Goal: Transaction & Acquisition: Book appointment/travel/reservation

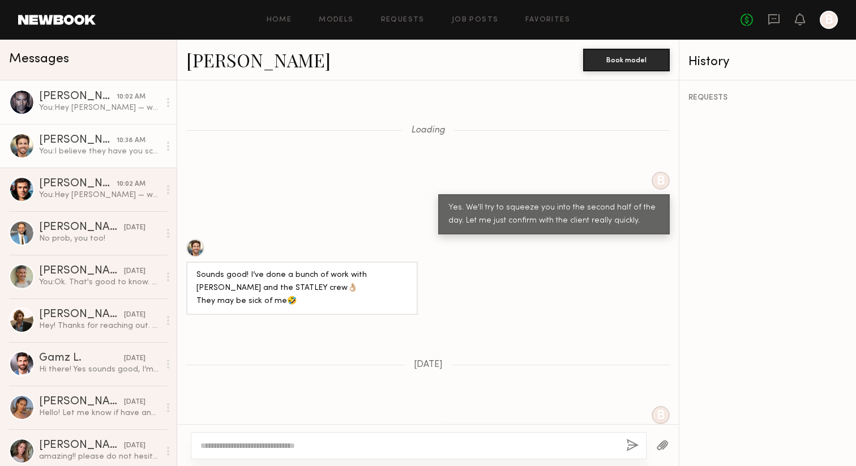
scroll to position [1431, 0]
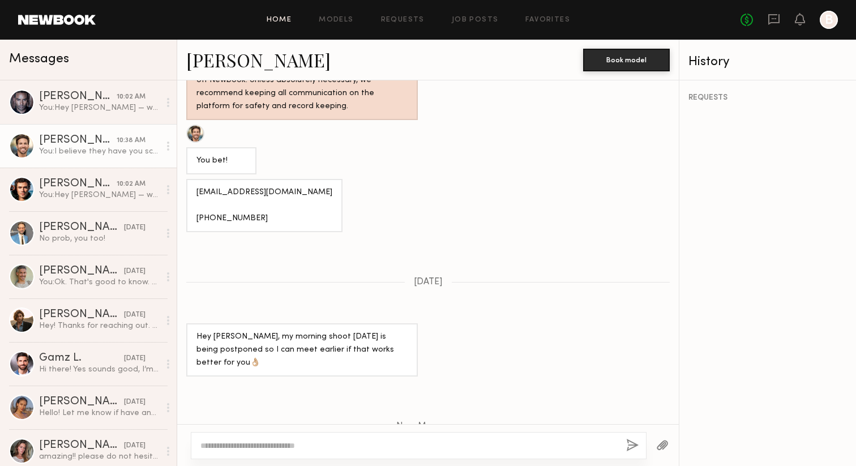
click at [279, 20] on link "Home" at bounding box center [279, 19] width 25 height 7
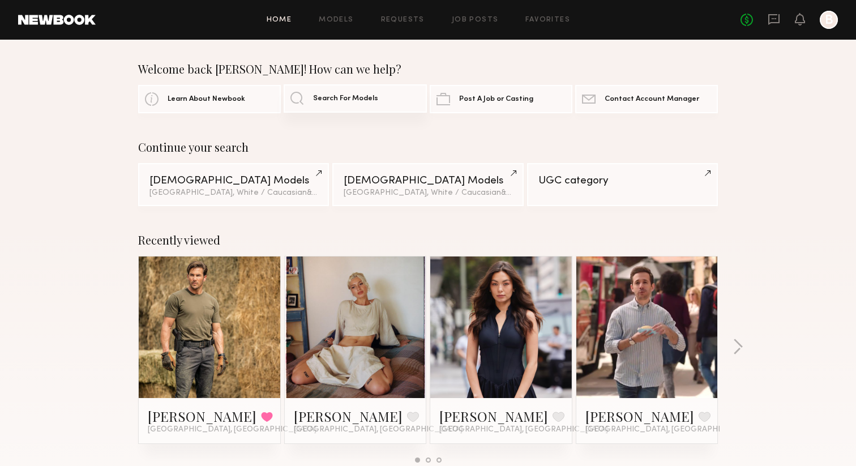
click at [327, 104] on link "Search For Models" at bounding box center [355, 98] width 143 height 28
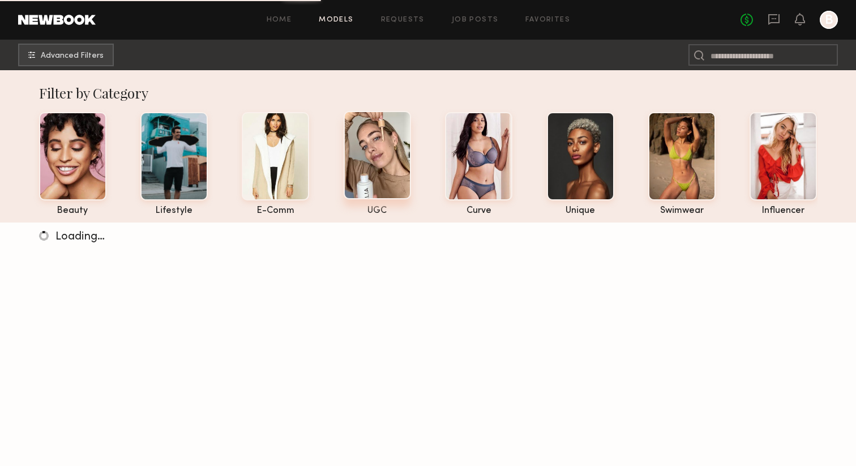
click at [387, 154] on div at bounding box center [377, 155] width 67 height 88
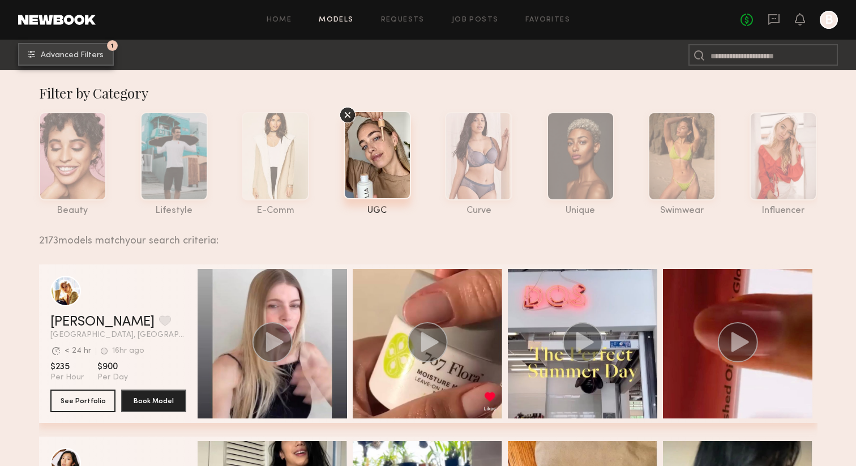
click at [66, 61] on button "1 Advanced Filters" at bounding box center [66, 54] width 96 height 23
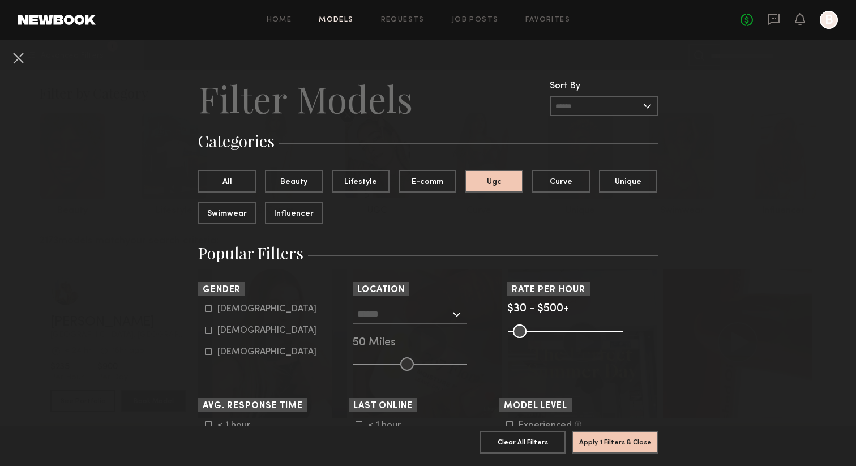
click at [206, 308] on icon at bounding box center [208, 308] width 7 height 7
type input "*"
click at [381, 316] on input "text" at bounding box center [403, 313] width 93 height 19
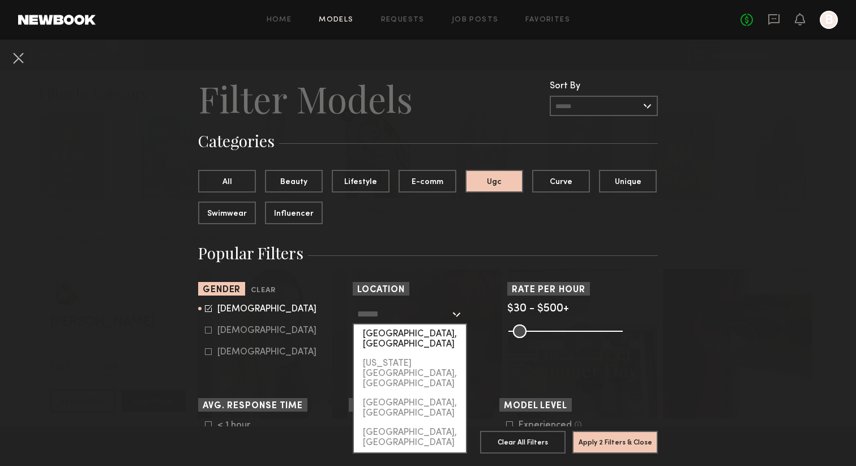
click at [379, 331] on div "Los Angeles, CA" at bounding box center [410, 338] width 112 height 29
type input "**********"
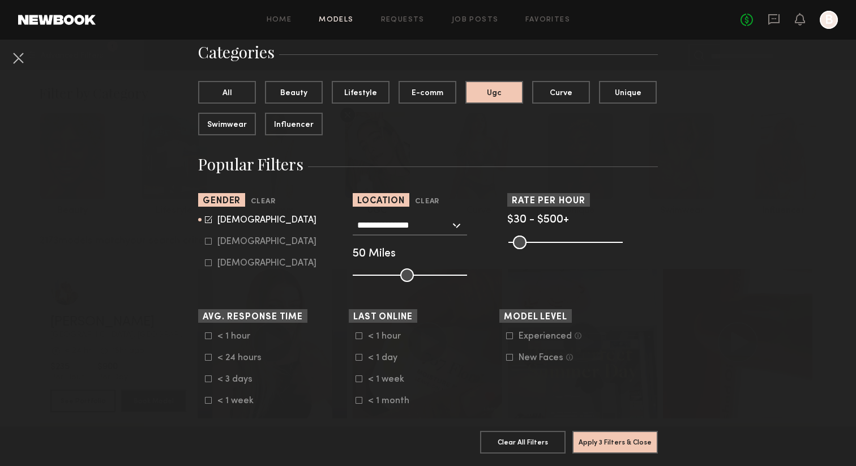
scroll to position [121, 0]
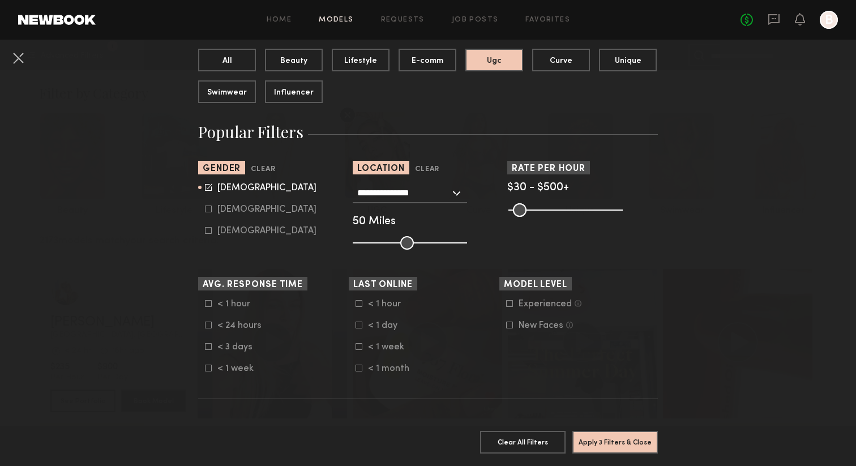
click at [508, 300] on icon at bounding box center [509, 303] width 7 height 7
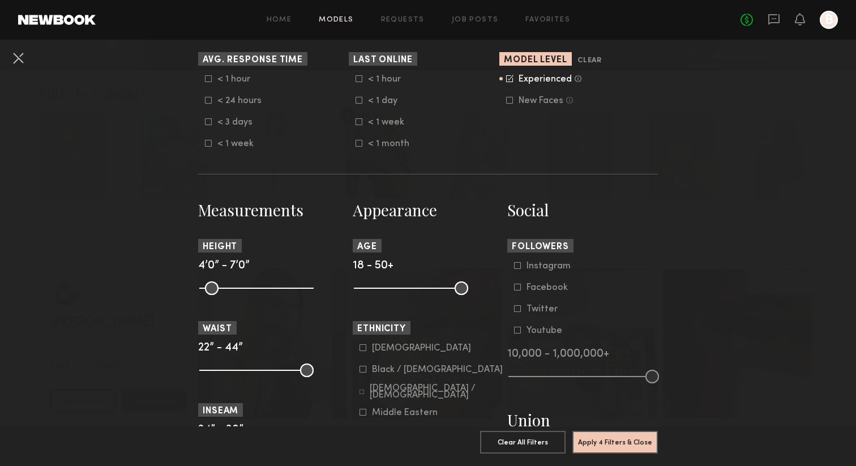
scroll to position [351, 0]
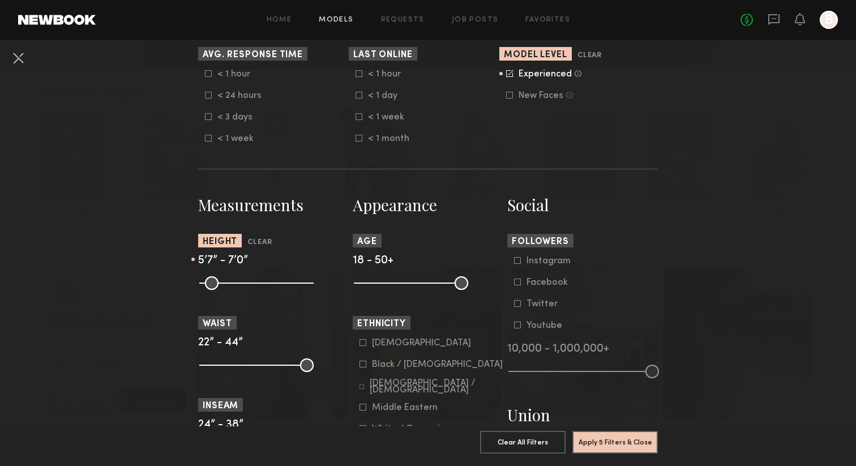
drag, startPoint x: 208, startPoint y: 285, endPoint x: 258, endPoint y: 286, distance: 49.2
type input "**"
click at [258, 286] on input "range" at bounding box center [256, 283] width 114 height 14
drag, startPoint x: 305, startPoint y: 282, endPoint x: 267, endPoint y: 285, distance: 38.1
type input "**"
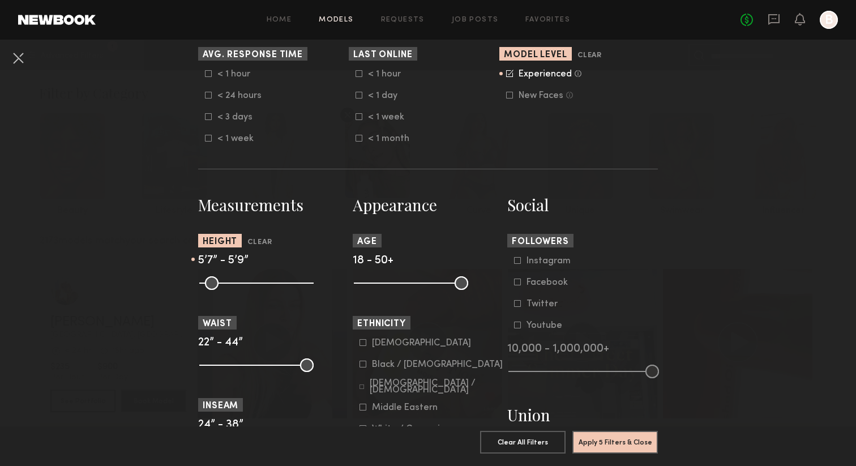
click at [267, 285] on input "range" at bounding box center [256, 283] width 114 height 14
drag, startPoint x: 203, startPoint y: 371, endPoint x: 242, endPoint y: 372, distance: 39.1
type input "**"
click at [242, 372] on input "range" at bounding box center [256, 365] width 114 height 14
drag, startPoint x: 306, startPoint y: 365, endPoint x: 254, endPoint y: 368, distance: 52.7
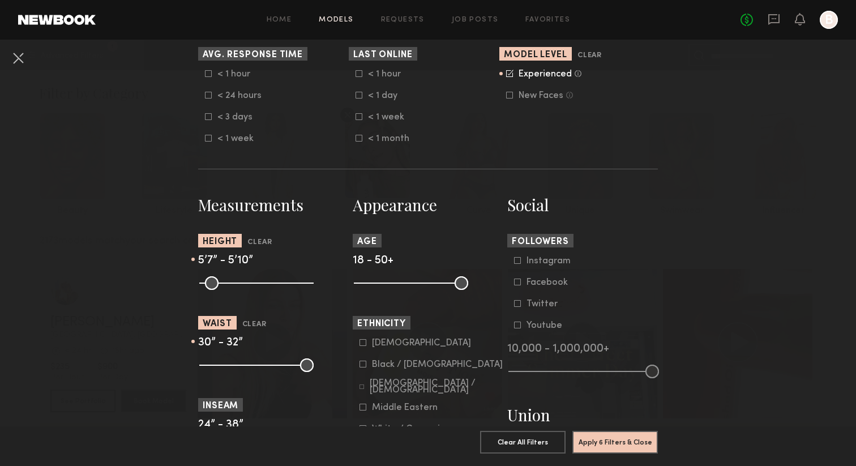
type input "**"
click at [254, 368] on input "range" at bounding box center [256, 365] width 114 height 14
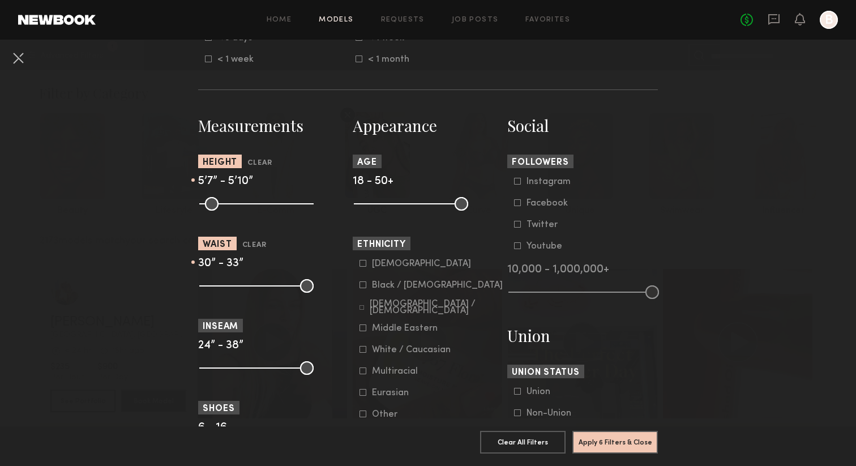
scroll to position [444, 0]
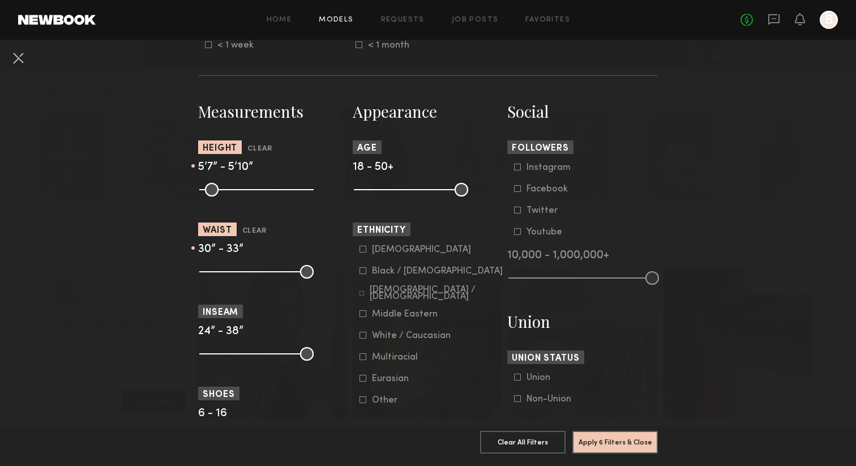
click at [363, 338] on icon at bounding box center [363, 335] width 6 height 6
drag, startPoint x: 205, startPoint y: 355, endPoint x: 243, endPoint y: 358, distance: 38.6
type input "**"
click at [243, 358] on input "range" at bounding box center [256, 354] width 114 height 14
drag, startPoint x: 307, startPoint y: 355, endPoint x: 266, endPoint y: 355, distance: 40.8
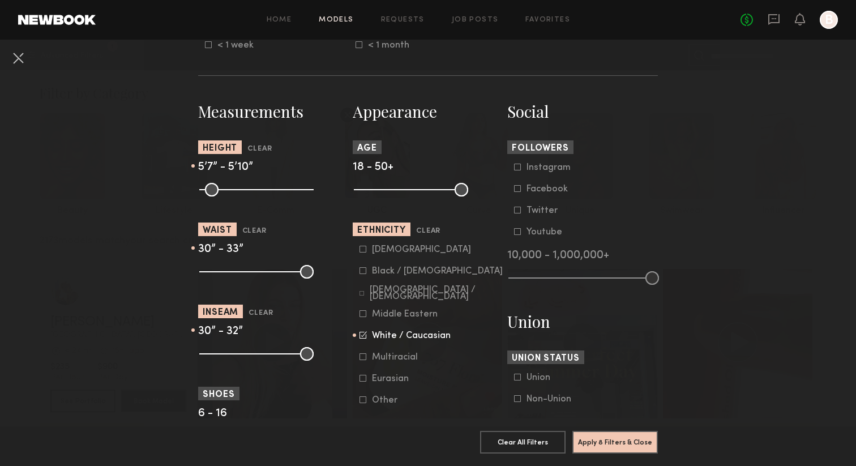
type input "**"
click at [266, 355] on input "range" at bounding box center [256, 354] width 114 height 14
type input "**"
click at [252, 273] on input "range" at bounding box center [256, 272] width 114 height 14
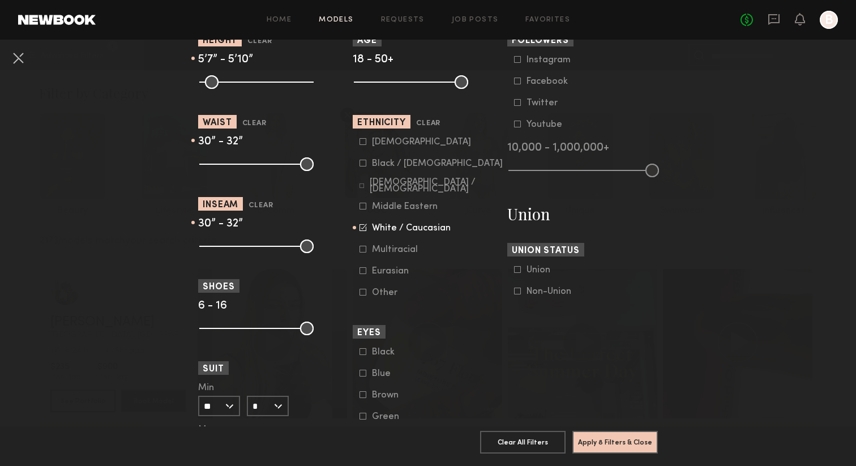
scroll to position [554, 0]
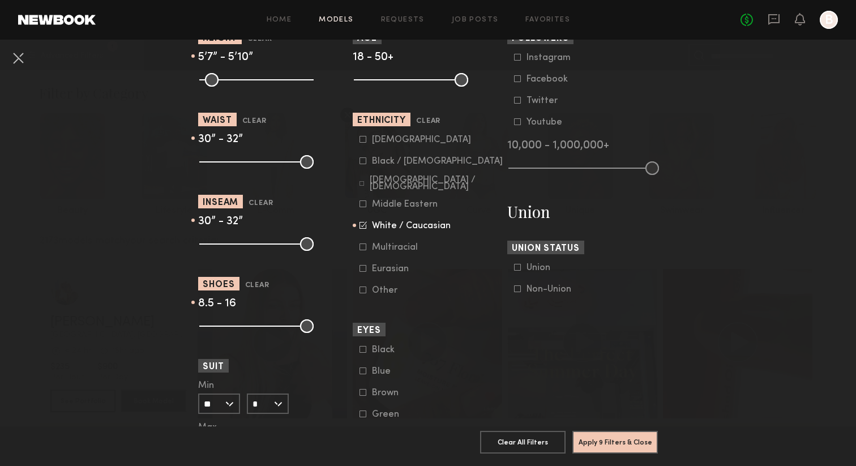
drag, startPoint x: 208, startPoint y: 329, endPoint x: 230, endPoint y: 329, distance: 21.5
type input "***"
click at [230, 329] on input "range" at bounding box center [256, 326] width 114 height 14
drag, startPoint x: 307, startPoint y: 329, endPoint x: 243, endPoint y: 331, distance: 63.4
type input "***"
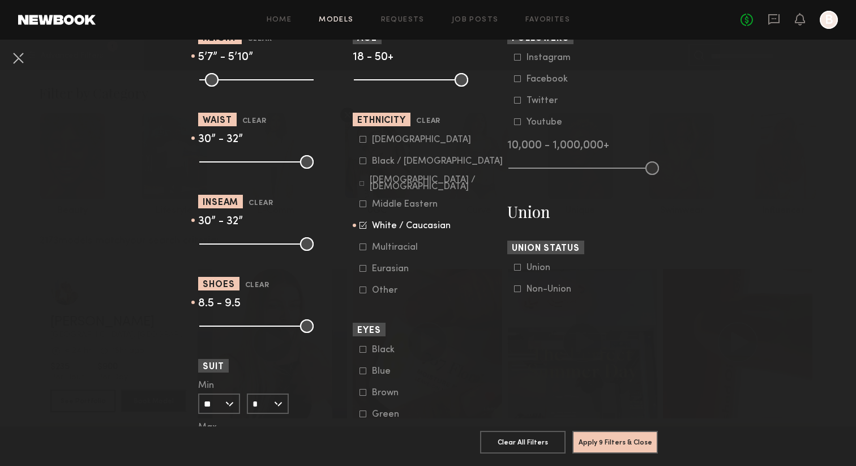
click at [243, 331] on input "range" at bounding box center [256, 326] width 114 height 14
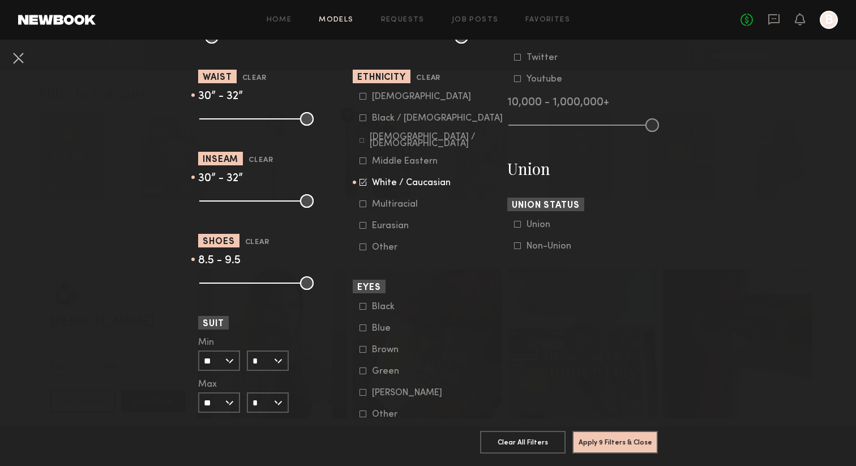
scroll to position [600, 0]
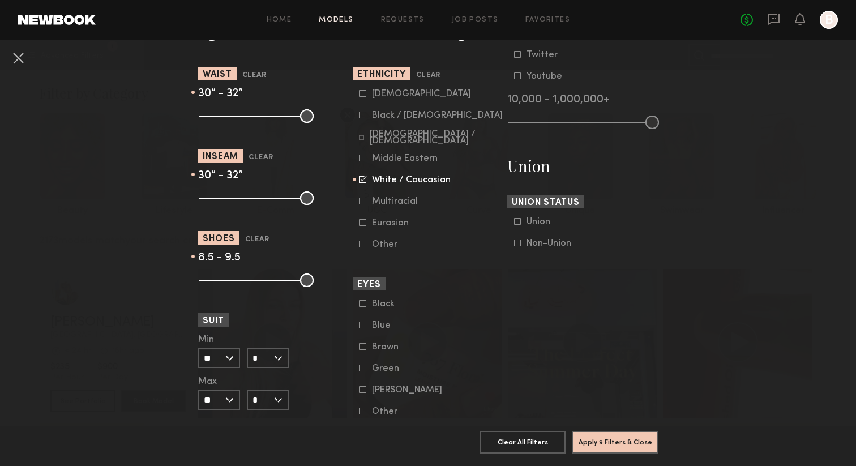
click at [228, 361] on input "**" at bounding box center [219, 358] width 42 height 20
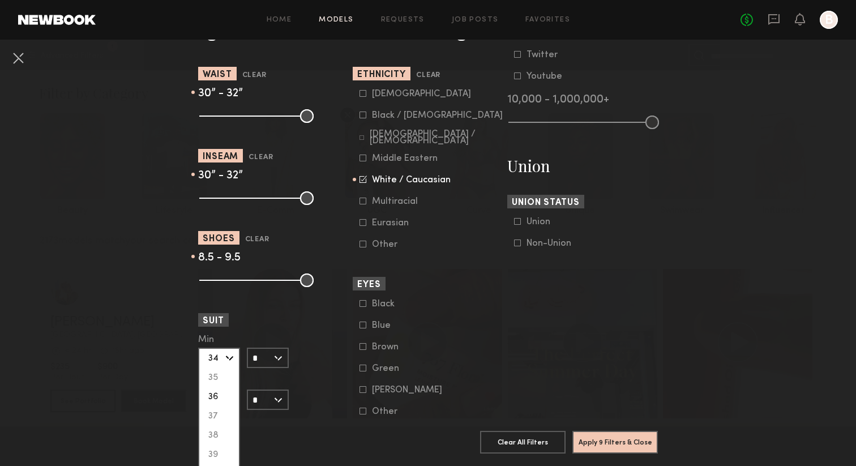
click at [218, 395] on div "36" at bounding box center [219, 396] width 40 height 19
type input "**"
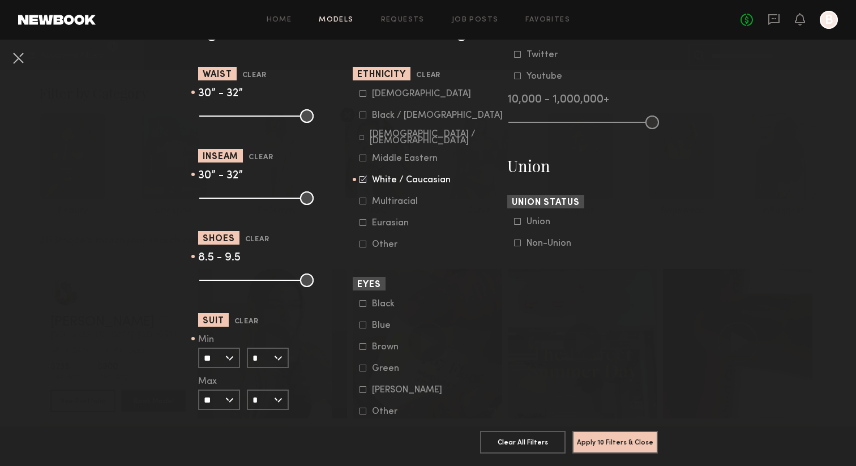
click at [226, 400] on input "**" at bounding box center [219, 399] width 42 height 20
click at [221, 441] on div "36" at bounding box center [219, 438] width 40 height 19
type input "**"
click at [283, 400] on input "*" at bounding box center [268, 399] width 42 height 20
click at [269, 415] on div "R" at bounding box center [268, 419] width 40 height 19
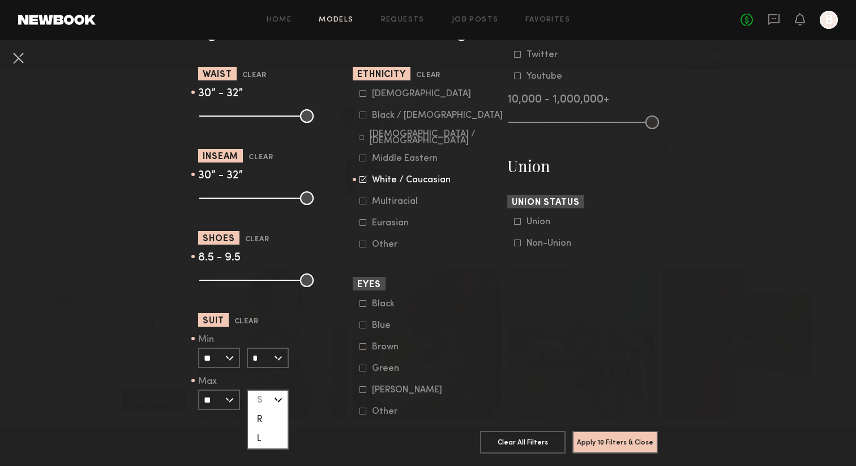
type input "*"
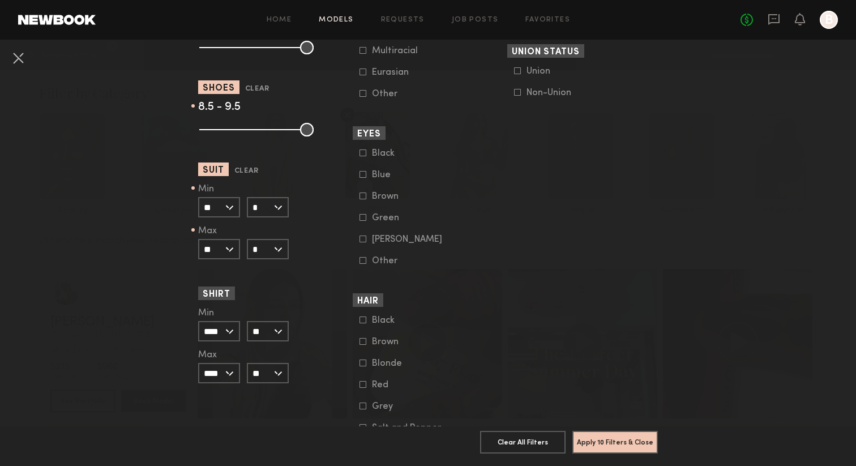
scroll to position [751, 0]
click at [599, 438] on button "Apply 10 Filters & Close" at bounding box center [614, 441] width 85 height 23
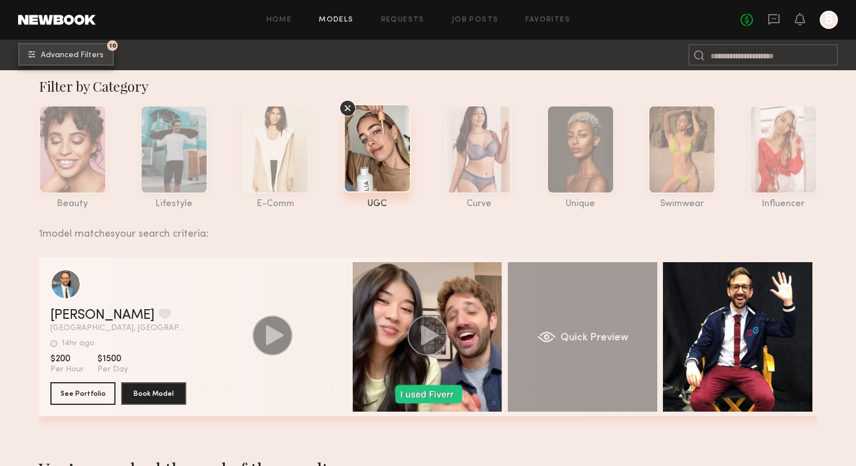
scroll to position [0, 0]
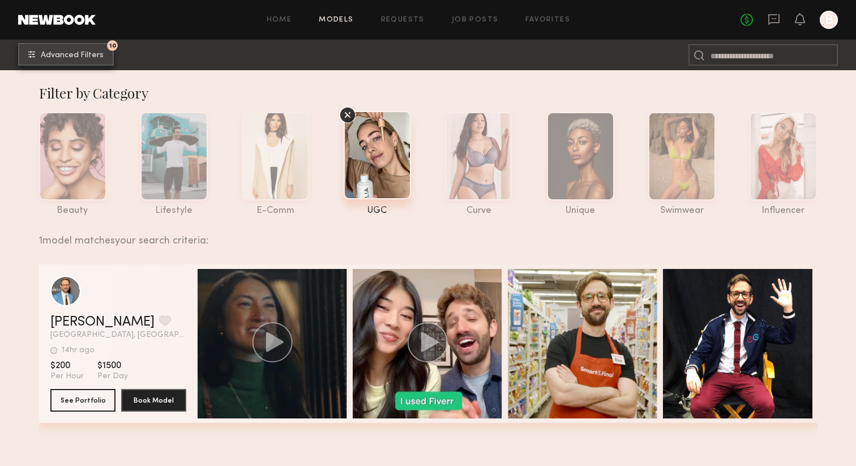
click at [101, 54] on span "Advanced Filters" at bounding box center [72, 56] width 63 height 8
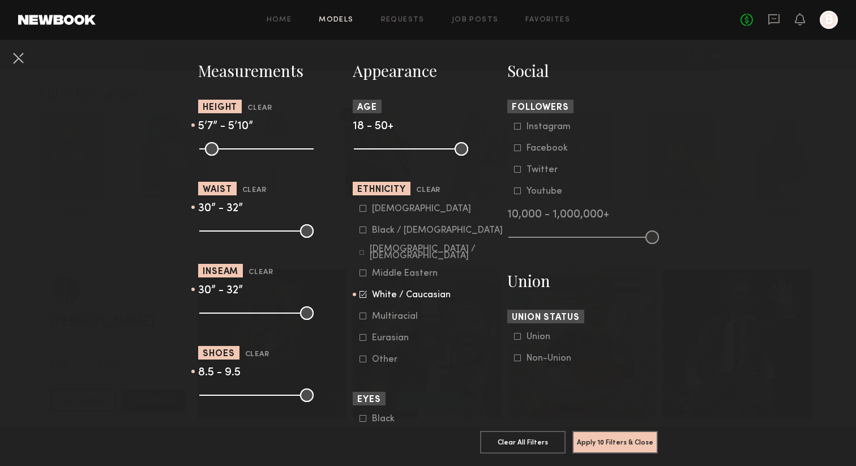
scroll to position [490, 0]
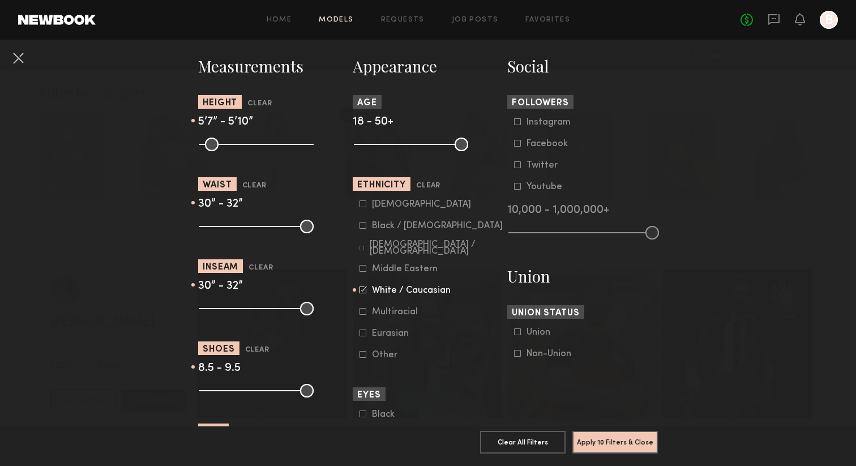
click at [364, 315] on icon at bounding box center [362, 311] width 7 height 7
click at [358, 269] on div "Asian Black / African American Hispanic / Latino Middle Eastern White / Caucasi…" at bounding box center [428, 279] width 151 height 161
click at [363, 267] on common-framework-checkbox "Middle Eastern" at bounding box center [431, 269] width 144 height 10
click at [364, 248] on icon at bounding box center [361, 248] width 5 height 5
click at [364, 268] on icon at bounding box center [362, 268] width 7 height 7
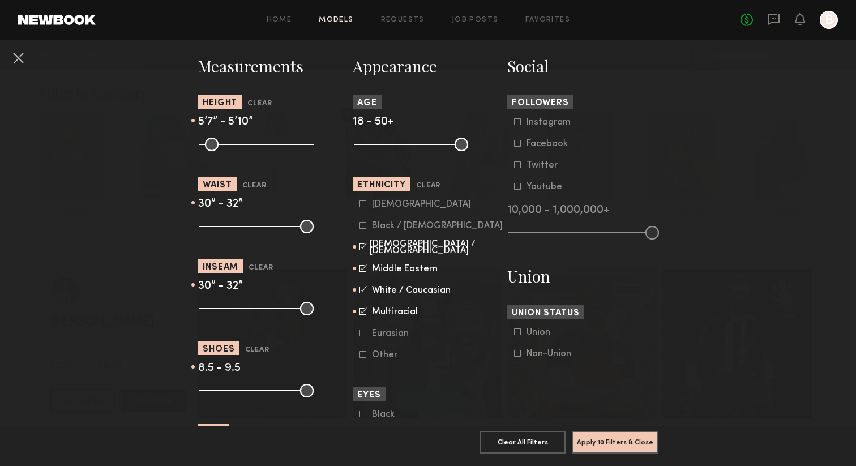
click at [360, 206] on icon at bounding box center [362, 203] width 7 height 7
click at [600, 447] on button "Apply 10 Filters & Close" at bounding box center [614, 441] width 85 height 23
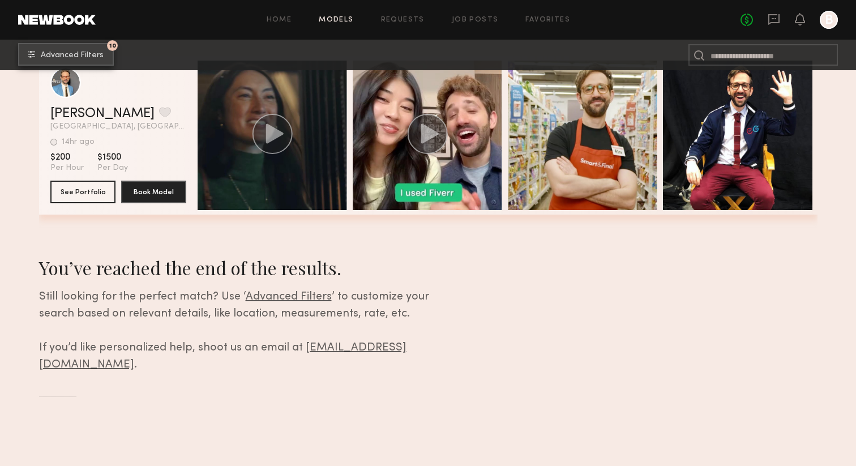
scroll to position [0, 0]
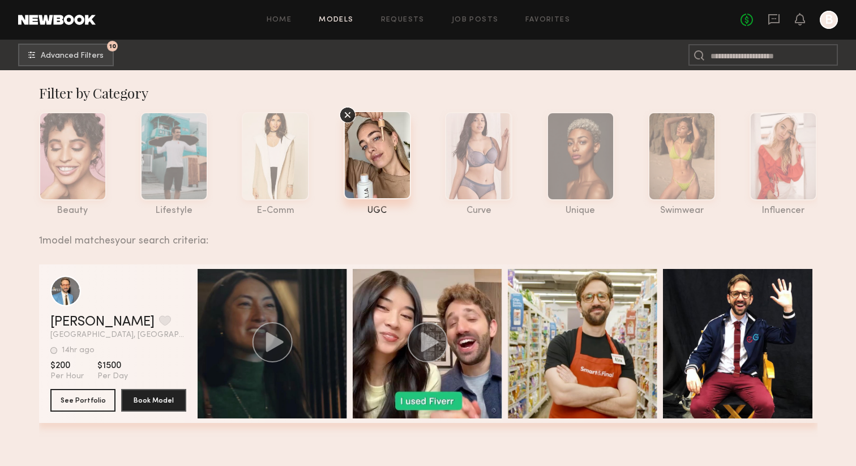
click at [275, 24] on div "Home Models Requests Job Posts Favorites Sign Out No fees up to $5,000 B" at bounding box center [467, 20] width 742 height 18
click at [280, 11] on div "Home Models Requests Job Posts Favorites Sign Out No fees up to $5,000 B" at bounding box center [467, 20] width 742 height 18
click at [770, 23] on icon at bounding box center [773, 19] width 11 height 11
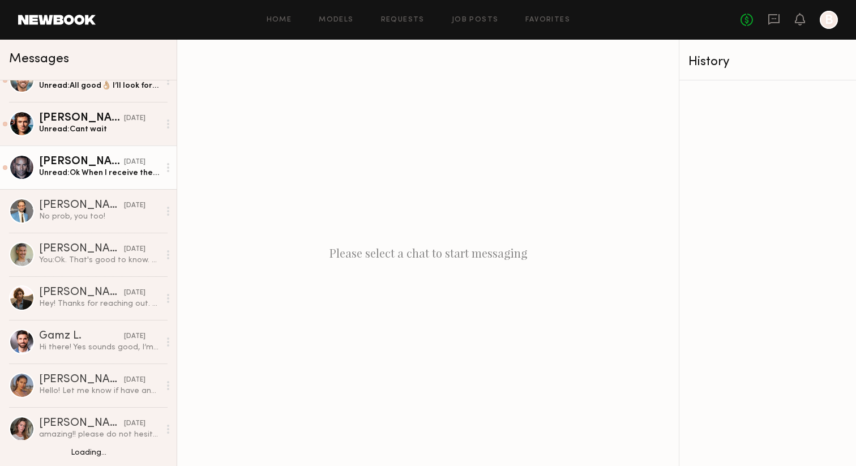
scroll to position [23, 0]
click at [112, 178] on link "Ricky J. yesterday Unread: Ok When I receive the booking request I’ll add it to…" at bounding box center [88, 166] width 177 height 44
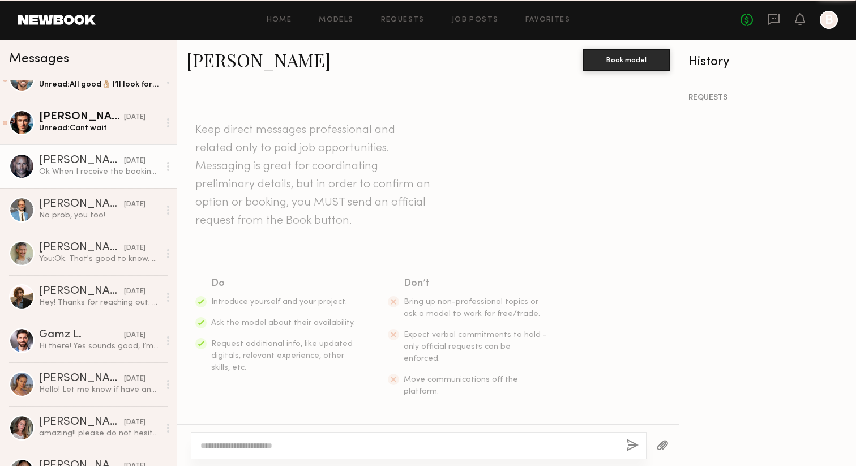
scroll to position [1414, 0]
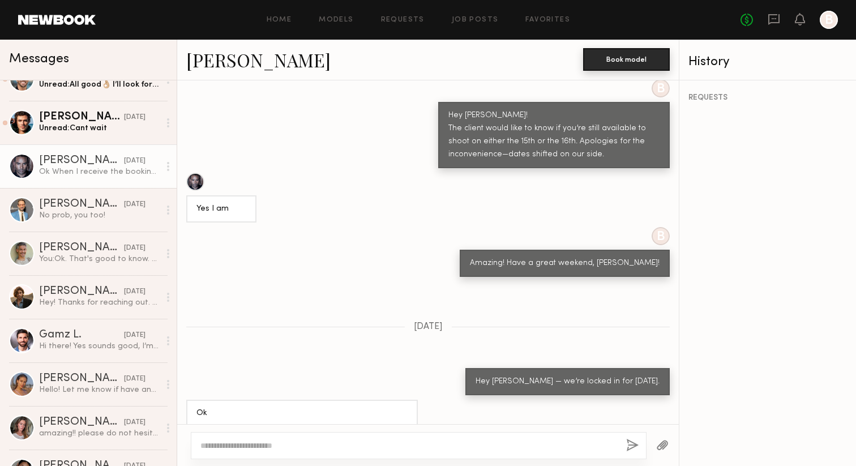
click at [615, 59] on button "Book model" at bounding box center [626, 59] width 87 height 23
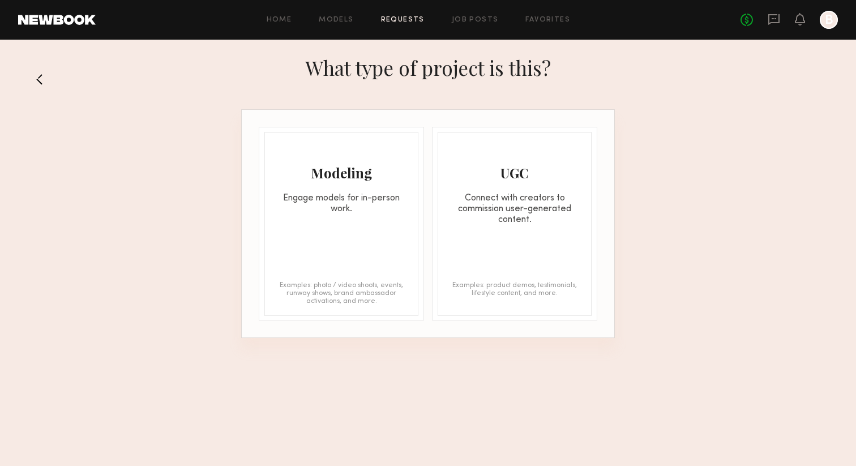
click at [397, 207] on div "Engage models for in-person work." at bounding box center [341, 204] width 153 height 22
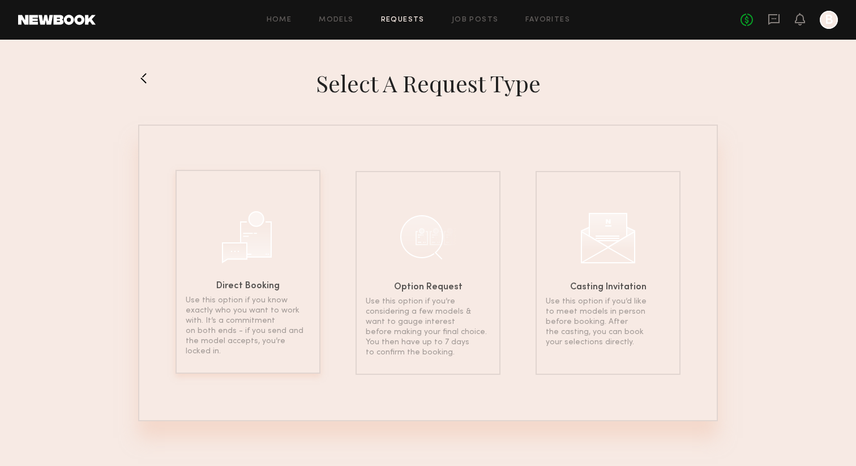
click at [286, 265] on div "Direct Booking Use this option if you know exactly who you want to work with. I…" at bounding box center [247, 272] width 145 height 204
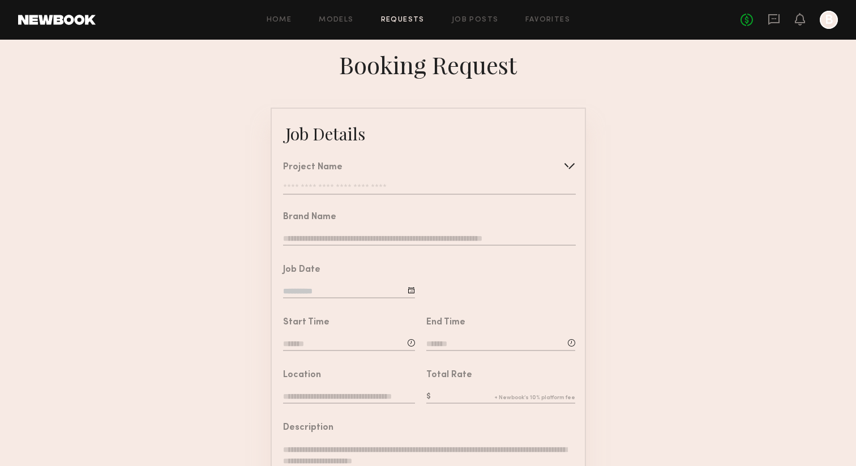
click at [368, 184] on input "text" at bounding box center [429, 188] width 292 height 11
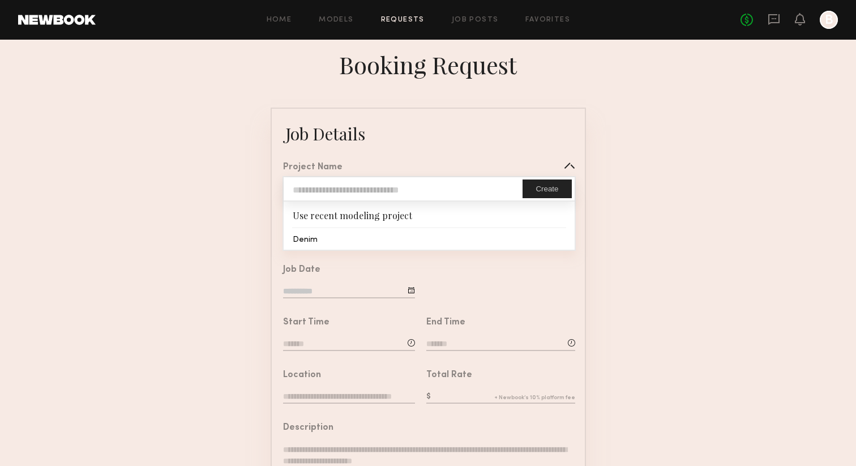
click at [367, 186] on input "text" at bounding box center [403, 188] width 239 height 23
click at [117, 237] on form "Job Details Project Name Create Use recent modeling project Denim Brand Name Jo…" at bounding box center [428, 423] width 856 height 631
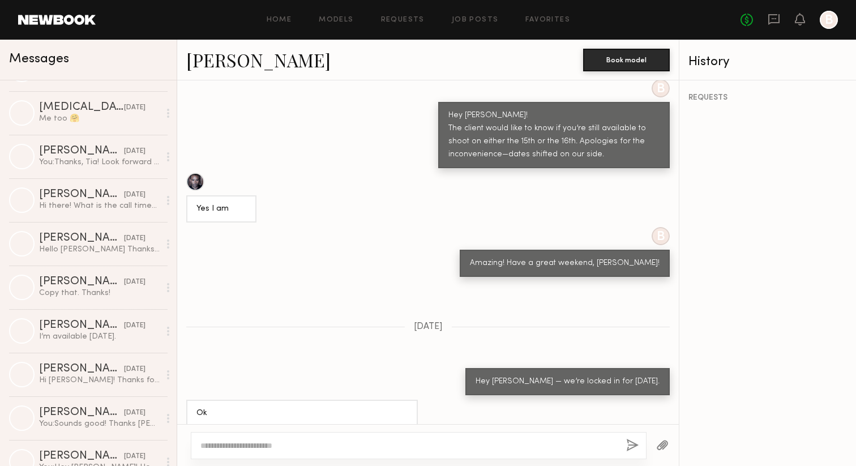
scroll to position [1250, 0]
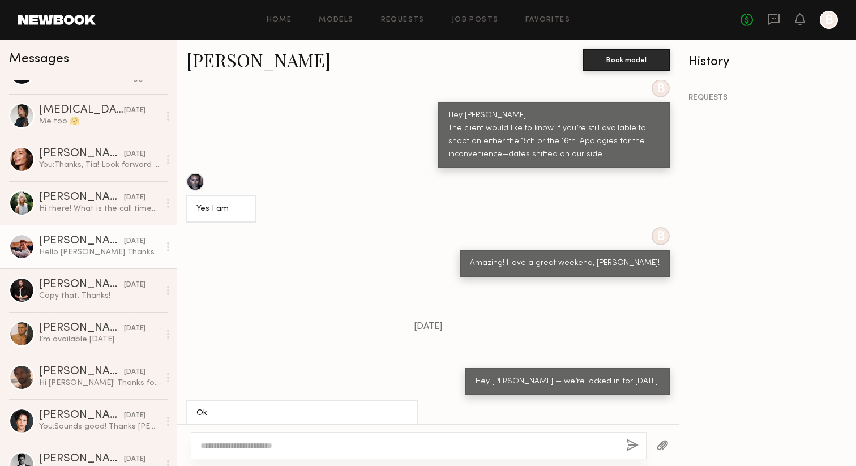
click at [70, 236] on div "[PERSON_NAME]" at bounding box center [81, 240] width 85 height 11
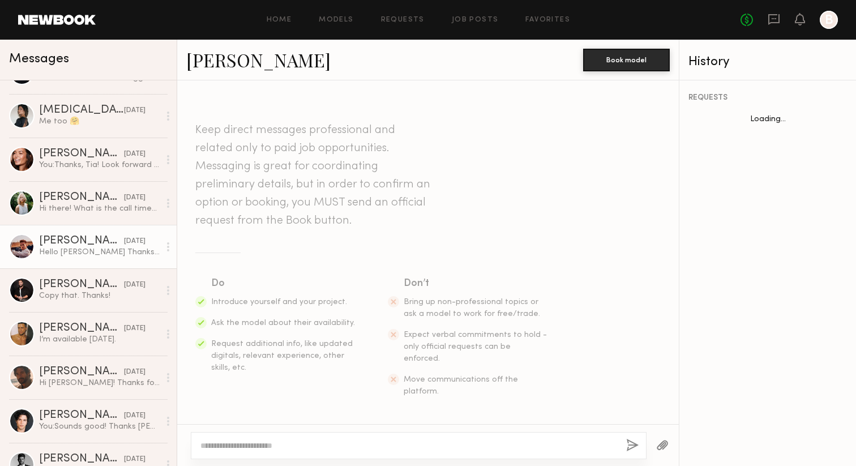
scroll to position [780, 0]
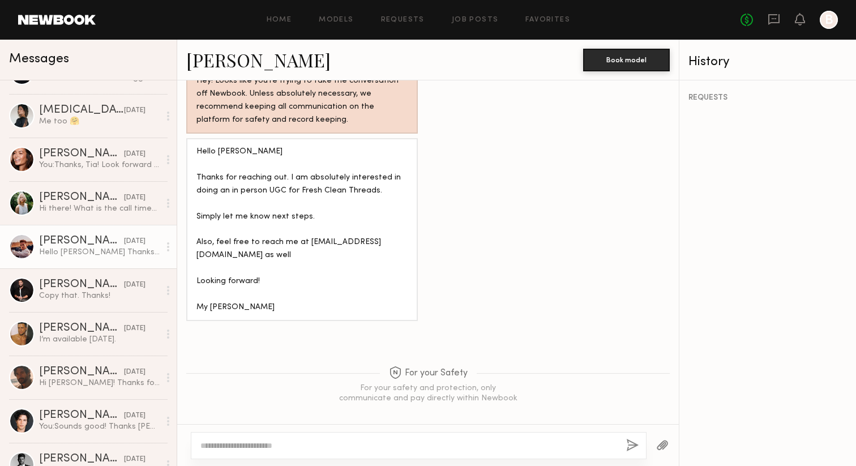
click at [231, 63] on link "[PERSON_NAME]" at bounding box center [258, 60] width 144 height 24
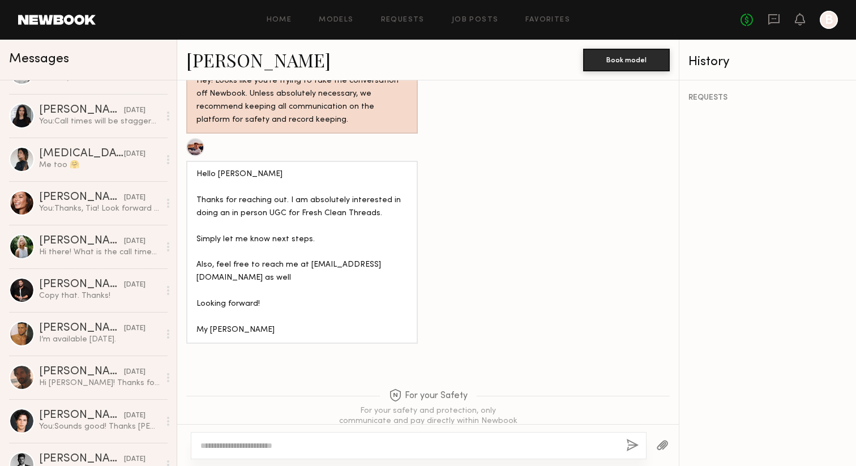
scroll to position [0, 0]
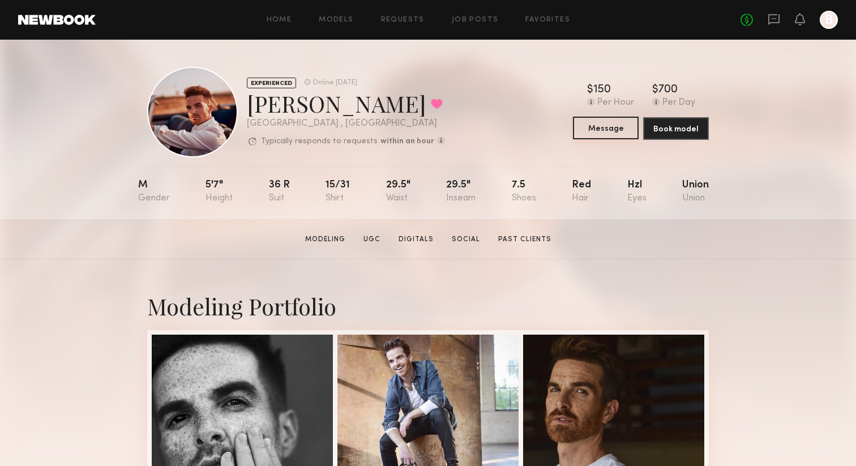
click at [610, 139] on button "Message" at bounding box center [606, 128] width 66 height 23
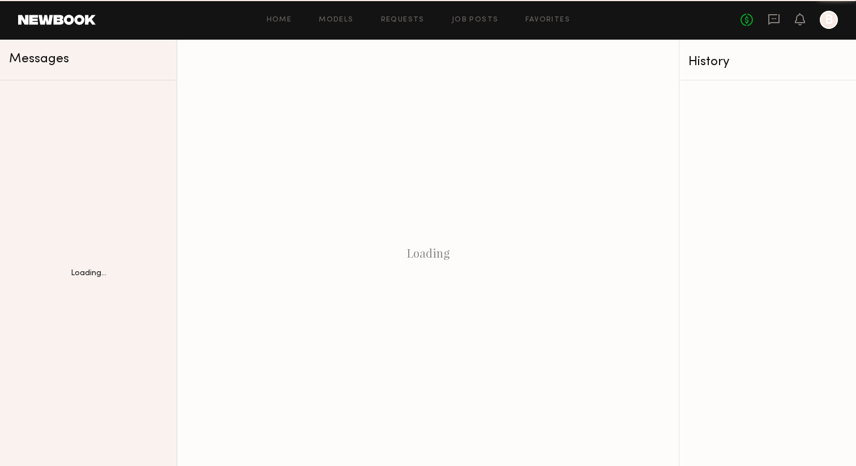
click at [600, 131] on div "Loading" at bounding box center [427, 253] width 501 height 426
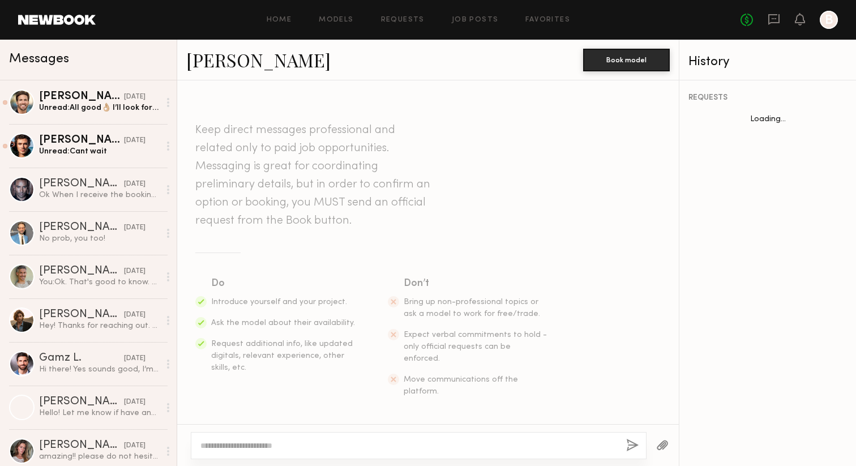
scroll to position [780, 0]
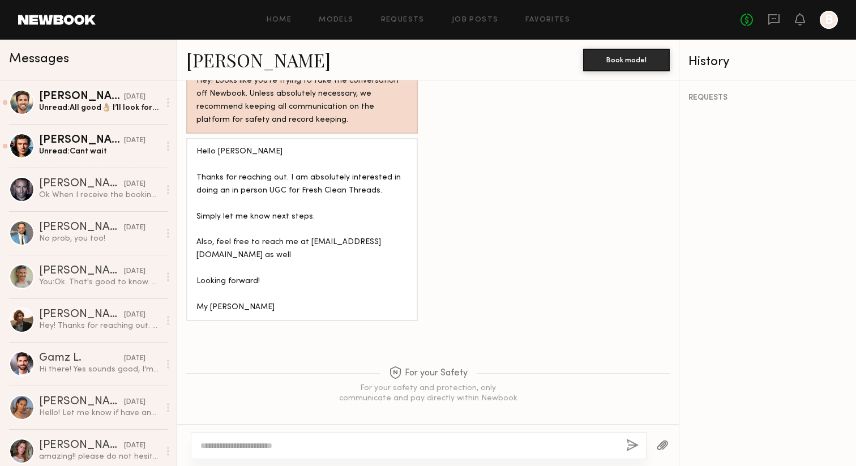
click at [256, 448] on textarea at bounding box center [408, 445] width 417 height 11
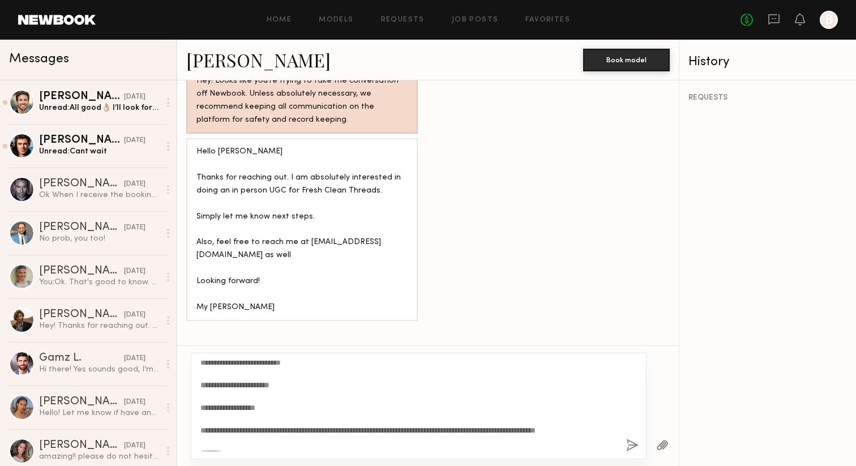
scroll to position [0, 0]
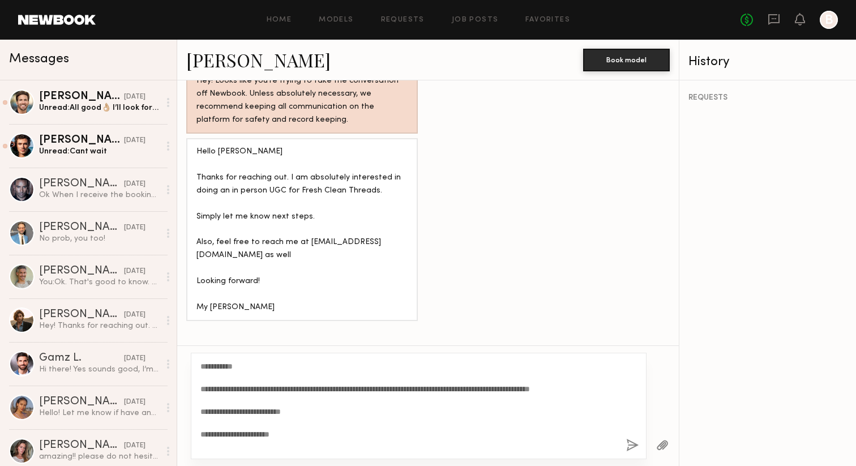
drag, startPoint x: 233, startPoint y: 365, endPoint x: 212, endPoint y: 367, distance: 21.1
click at [212, 367] on textarea "**********" at bounding box center [408, 406] width 417 height 91
type textarea "**********"
click at [199, 390] on div "**********" at bounding box center [419, 406] width 456 height 106
click at [345, 408] on textarea "**********" at bounding box center [408, 406] width 417 height 91
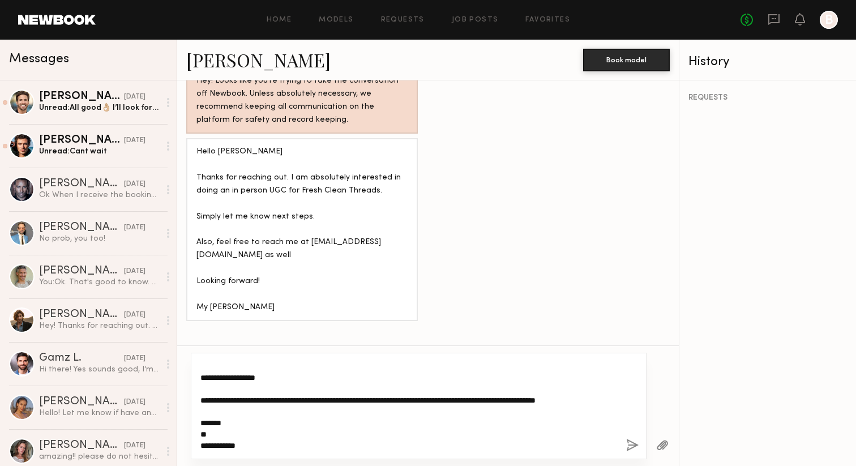
scroll to position [91, 0]
click at [629, 444] on button "button" at bounding box center [632, 446] width 12 height 14
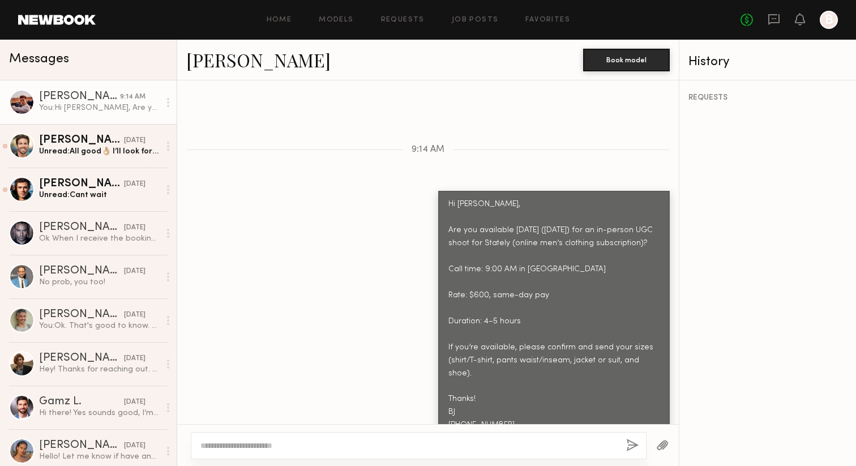
scroll to position [1285, 0]
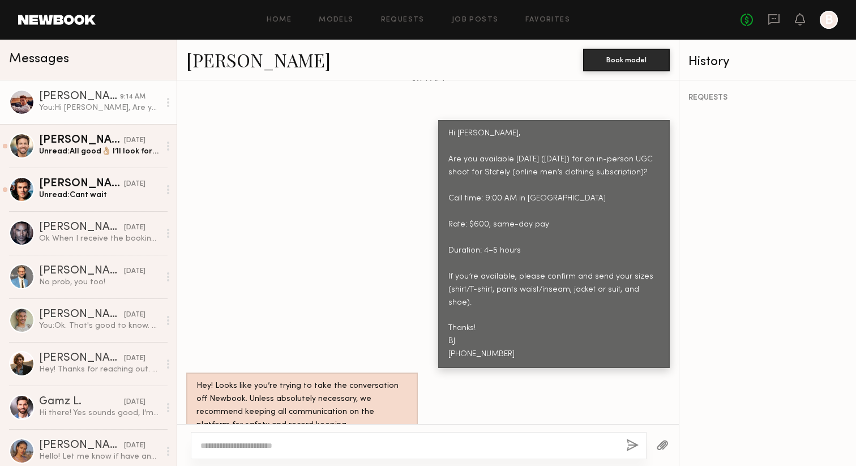
click at [397, 445] on textarea at bounding box center [408, 445] width 417 height 11
click at [43, 97] on div "[PERSON_NAME]" at bounding box center [79, 96] width 81 height 11
click at [61, 95] on div "[PERSON_NAME]" at bounding box center [79, 96] width 81 height 11
click at [205, 65] on link "[PERSON_NAME]" at bounding box center [258, 60] width 144 height 24
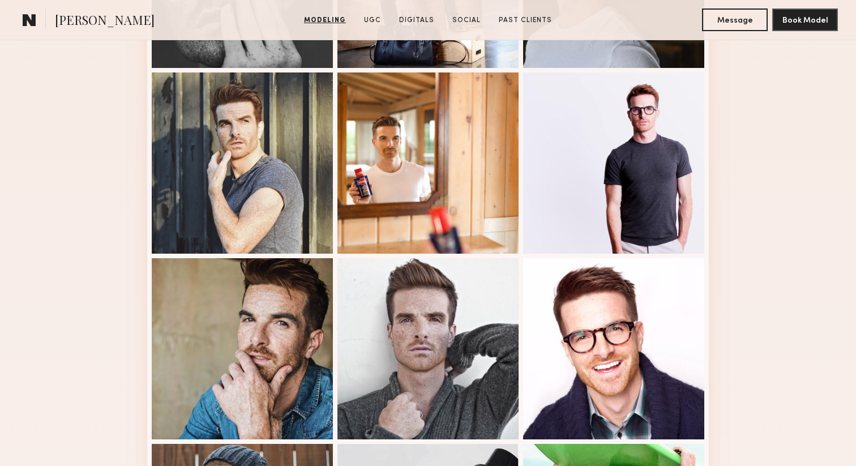
scroll to position [449, 0]
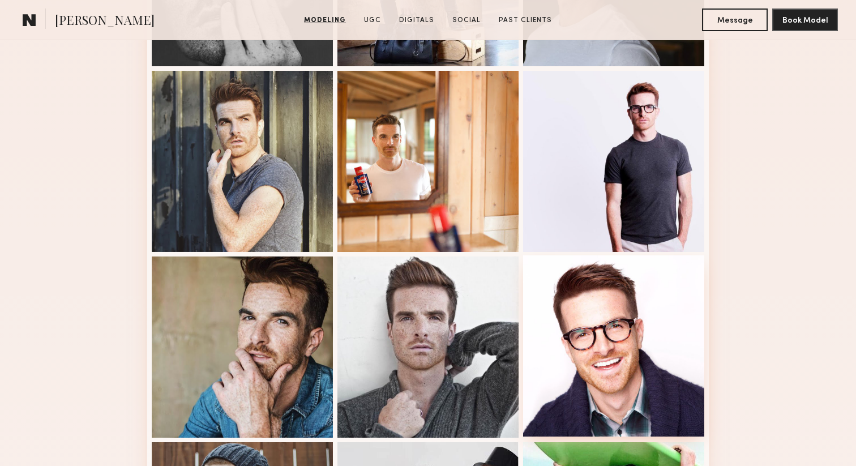
click at [539, 286] on div at bounding box center [613, 345] width 181 height 181
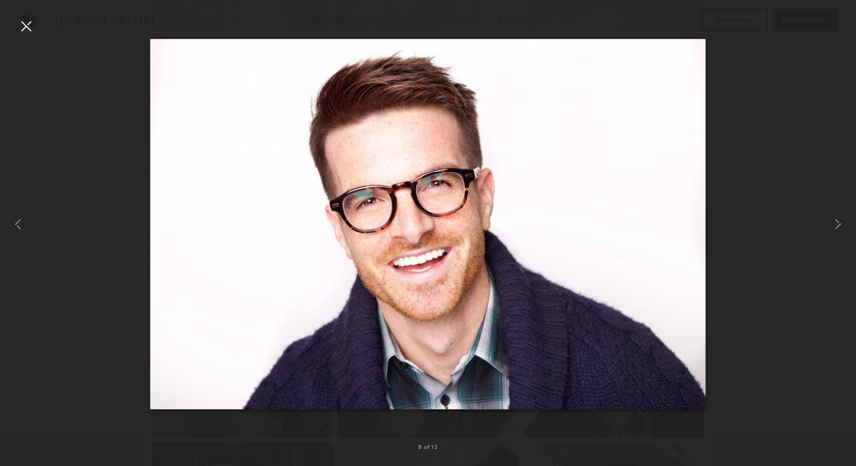
click at [29, 25] on div at bounding box center [26, 26] width 18 height 18
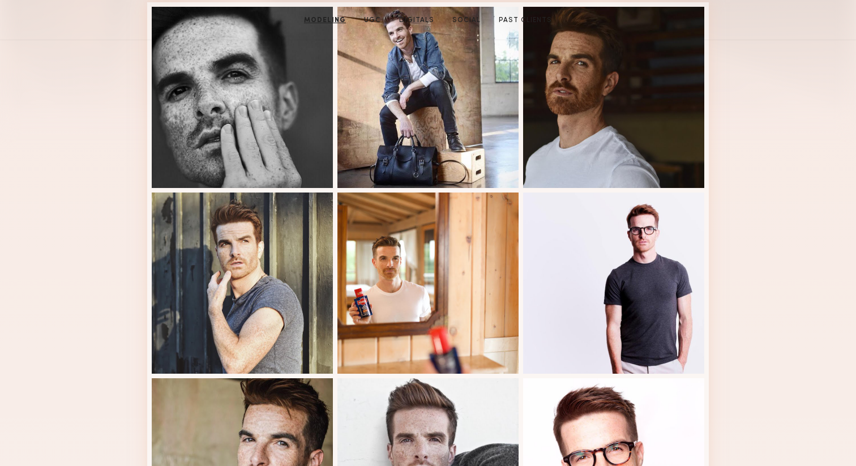
scroll to position [0, 0]
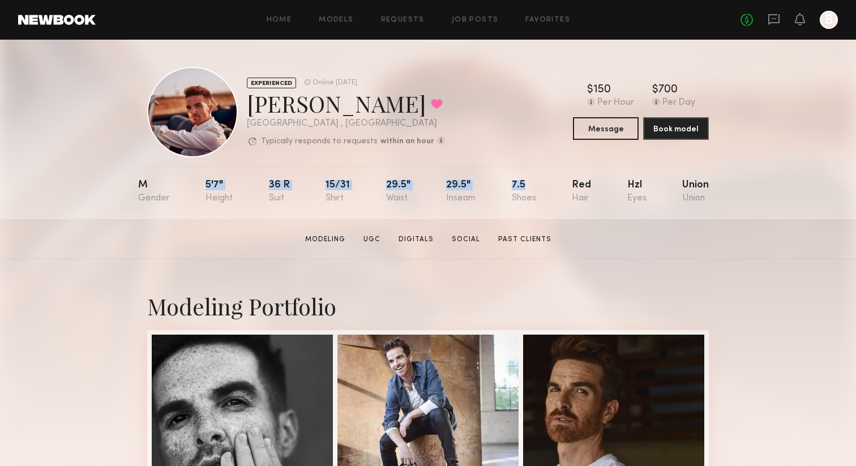
drag, startPoint x: 541, startPoint y: 197, endPoint x: 203, endPoint y: 185, distance: 337.5
click at [203, 185] on nb-model-profile-props "M 5'7" 36 r 15/31 29.5" 29.5" 7.5 Red Hzl Union" at bounding box center [428, 192] width 580 height 53
copy div "5'7" 36 r 15/31 29.5" 29.5" 7.5"
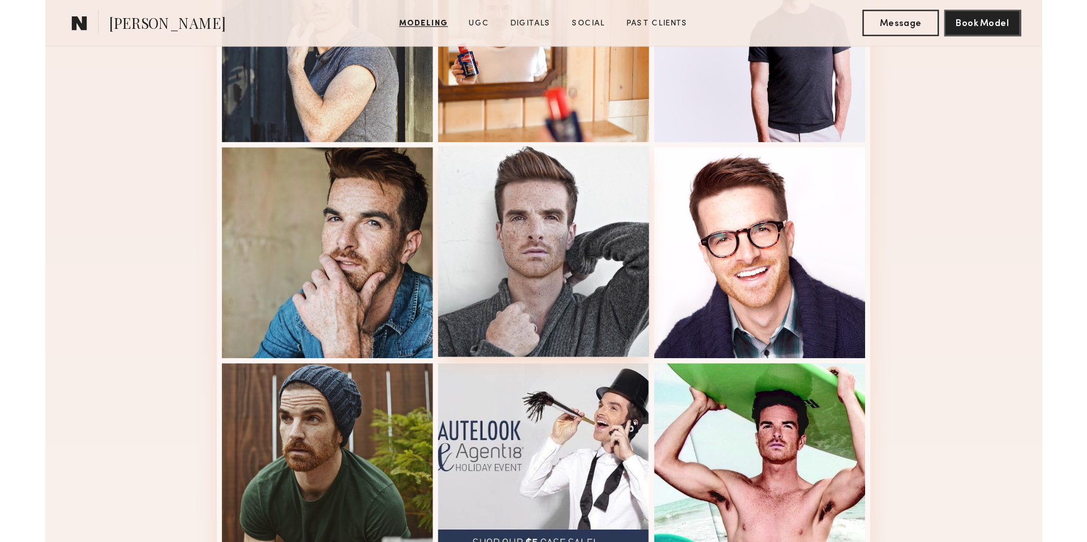
scroll to position [585, 0]
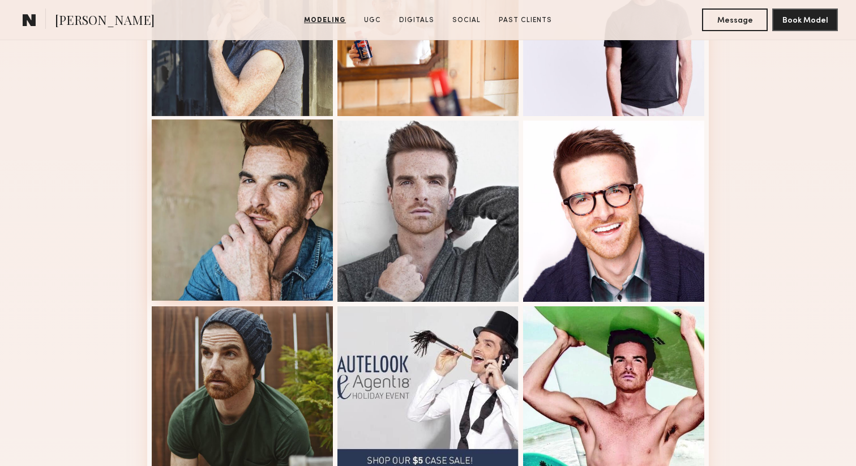
click at [271, 277] on div at bounding box center [242, 209] width 181 height 181
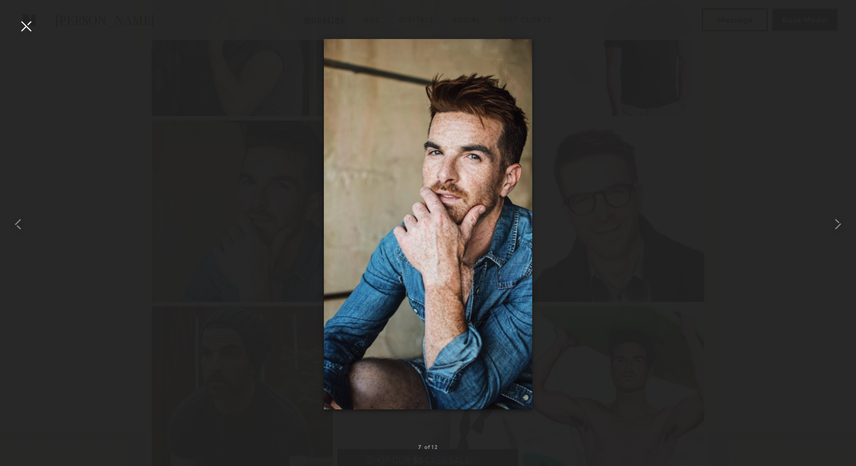
click at [27, 30] on div at bounding box center [26, 26] width 18 height 18
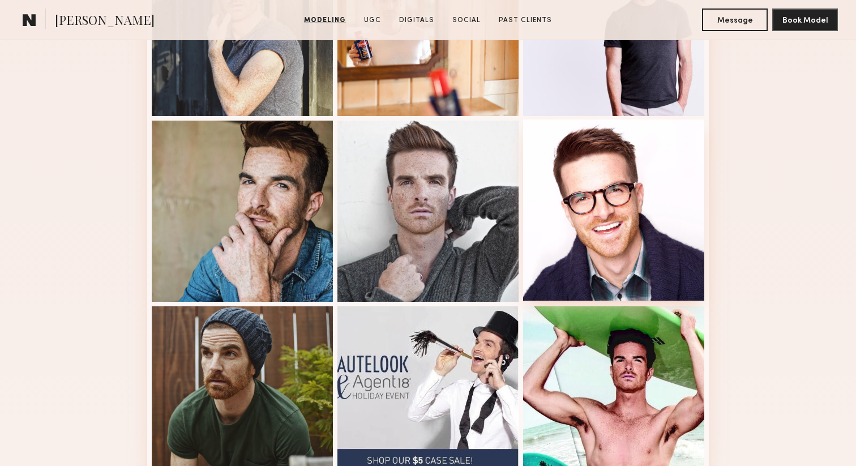
click at [634, 231] on div at bounding box center [613, 209] width 181 height 181
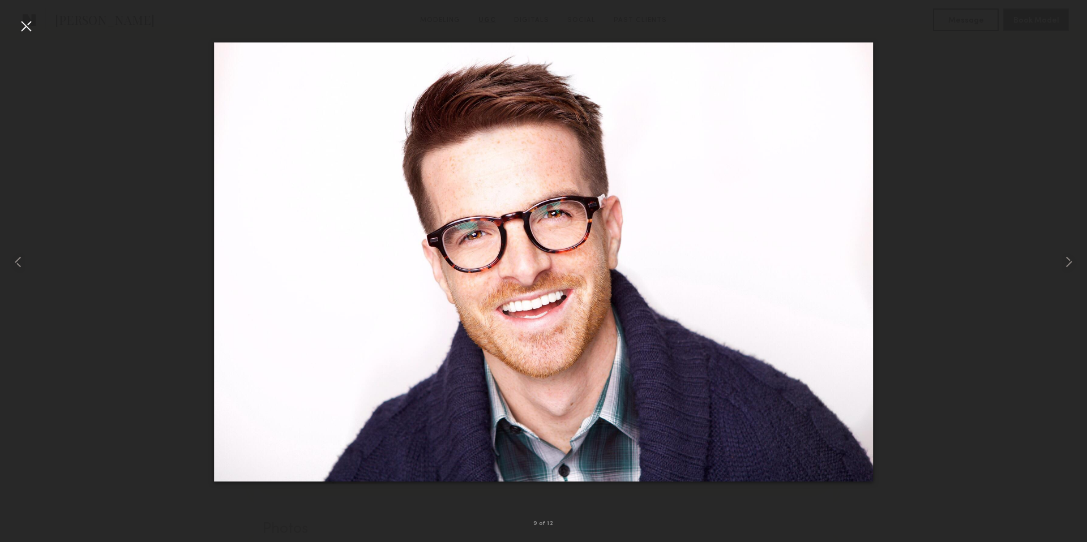
scroll to position [1647, 0]
click at [29, 27] on div at bounding box center [26, 26] width 18 height 18
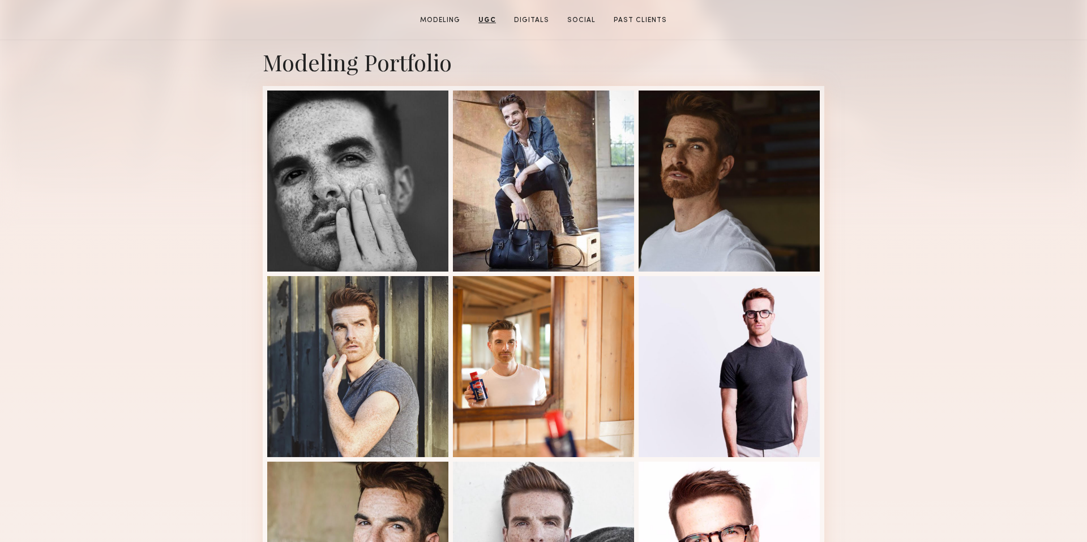
scroll to position [27, 0]
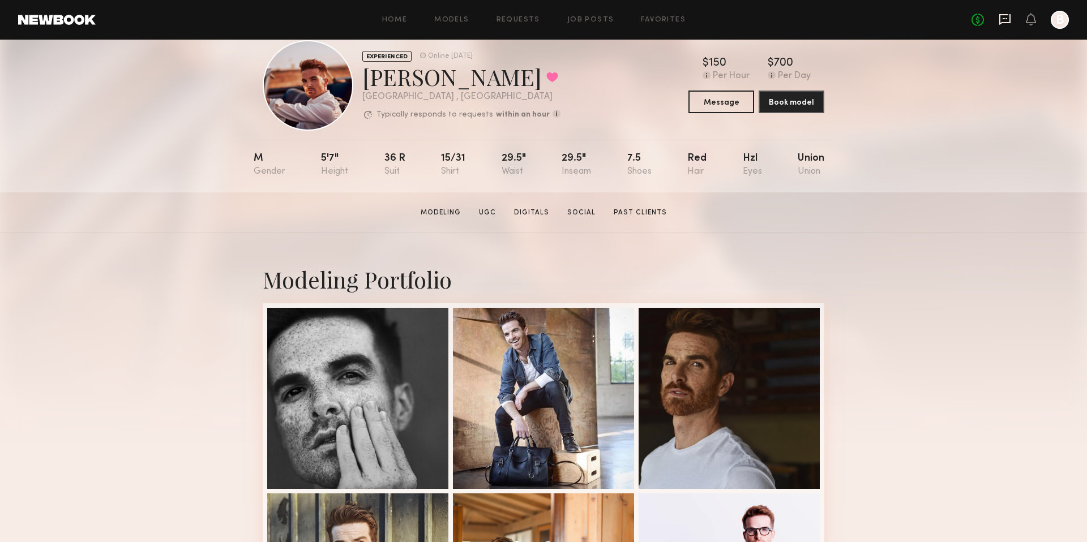
click at [855, 16] on icon at bounding box center [1004, 19] width 12 height 12
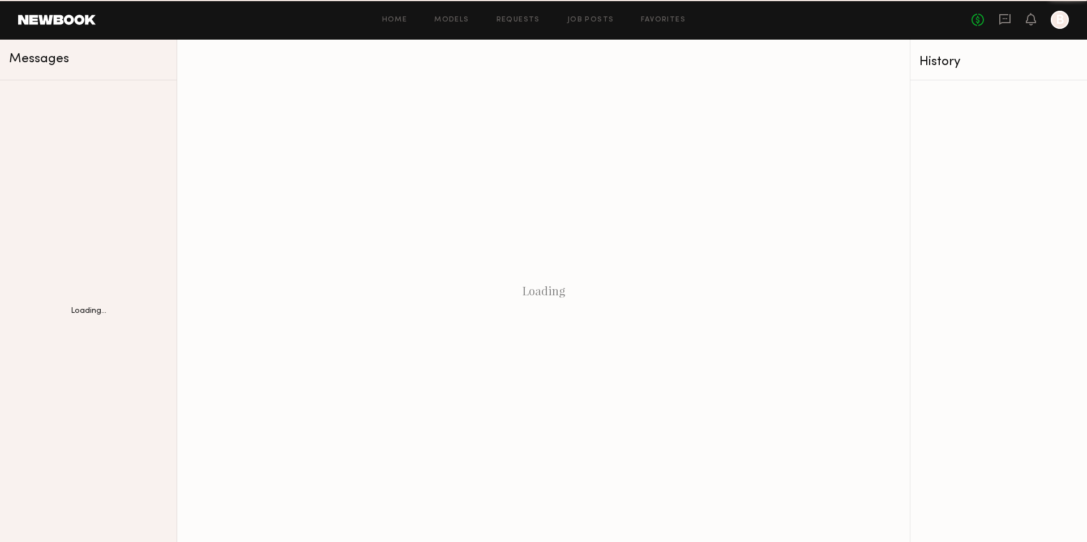
click at [855, 16] on icon at bounding box center [1004, 19] width 12 height 12
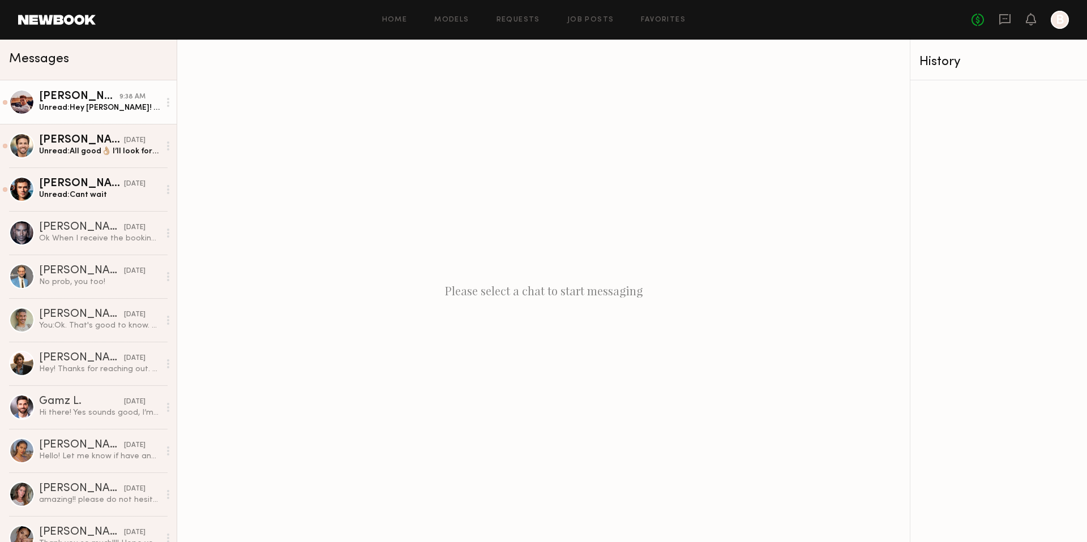
click at [93, 107] on div "Unread: Hey BJ! Yes, count me in! I’ll send you all my sizes ASAP" at bounding box center [99, 107] width 121 height 11
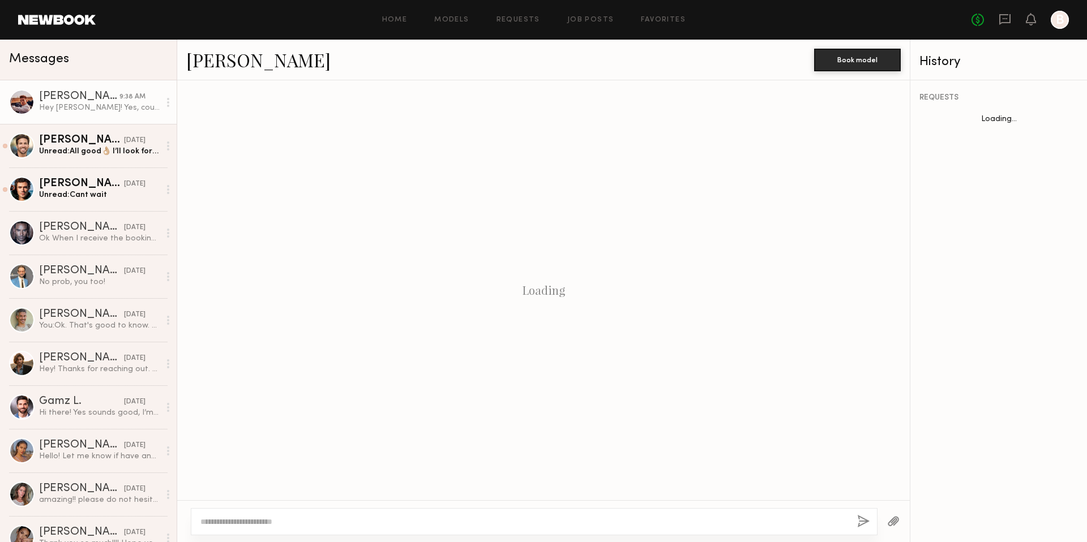
click at [93, 107] on div "Hey [PERSON_NAME]! Yes, count me in! I’ll send you all my sizes ASAP" at bounding box center [99, 107] width 121 height 11
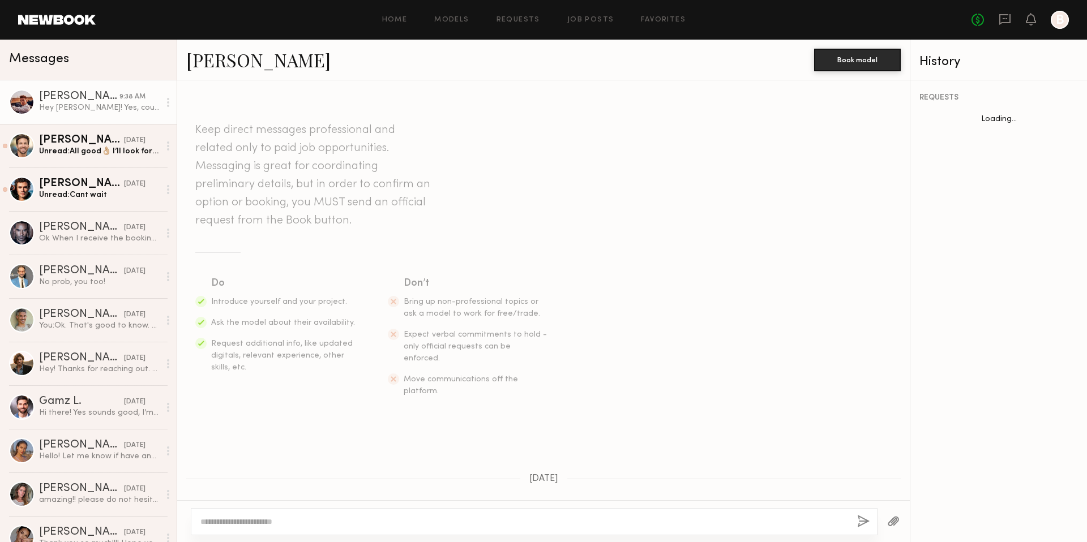
scroll to position [1177, 0]
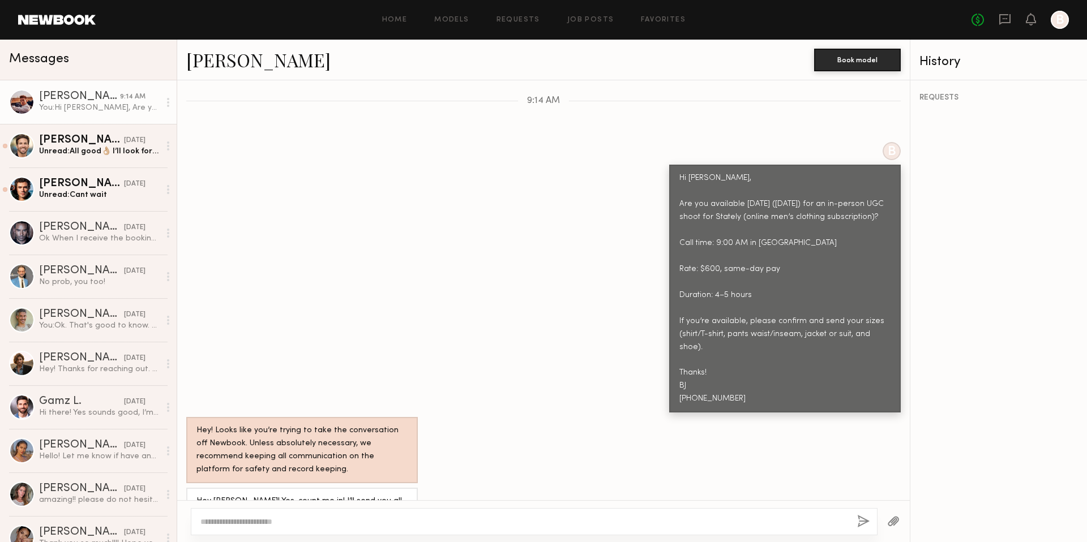
click at [258, 517] on textarea at bounding box center [523, 521] width 647 height 11
click at [437, 521] on textarea "**********" at bounding box center [523, 521] width 647 height 11
paste textarea "***** **** ***** ***** ***** ***"
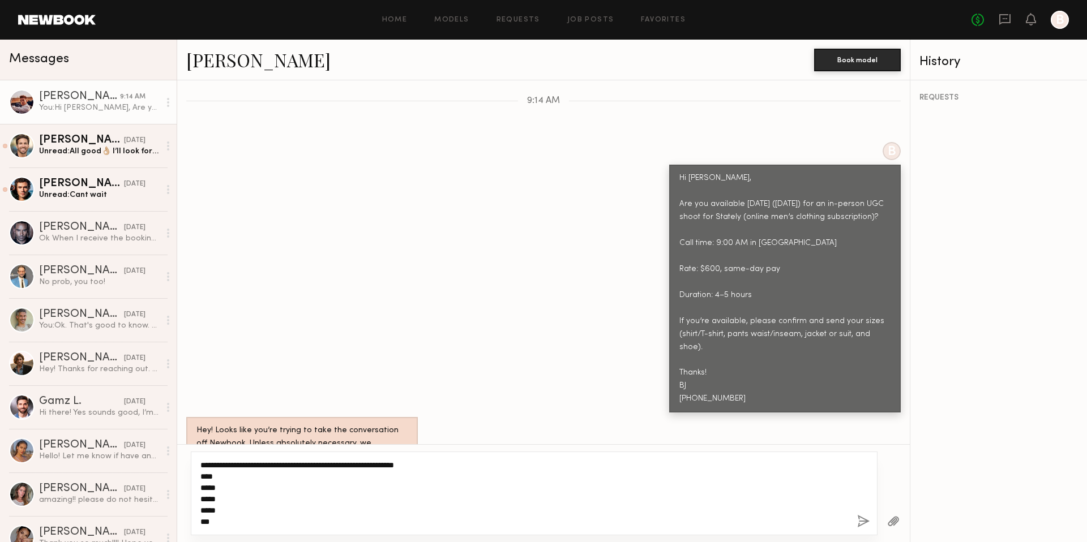
scroll to position [1285, 0]
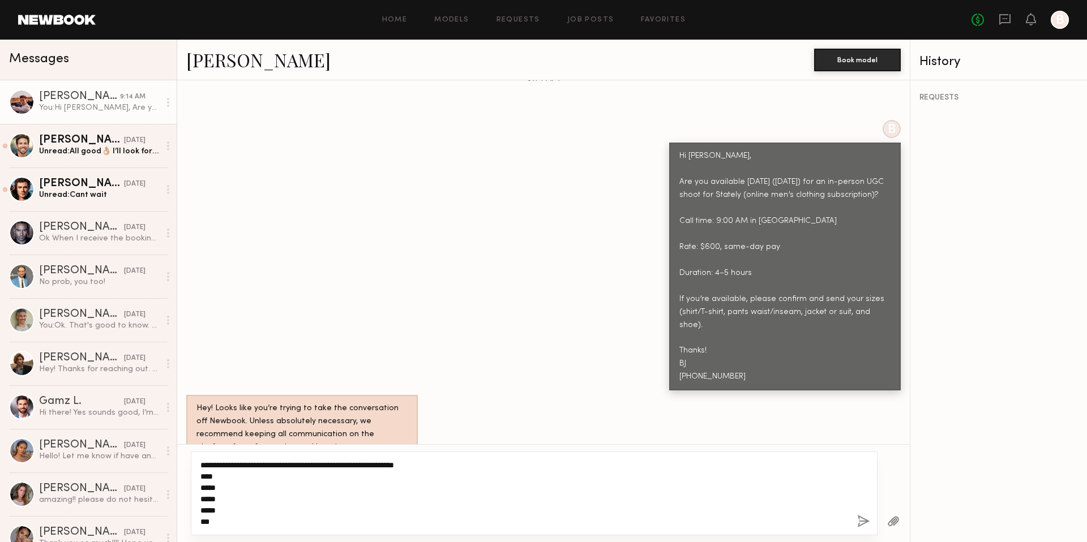
click at [410, 464] on textarea "**********" at bounding box center [523, 494] width 647 height 68
click at [413, 465] on textarea "**********" at bounding box center [523, 494] width 647 height 68
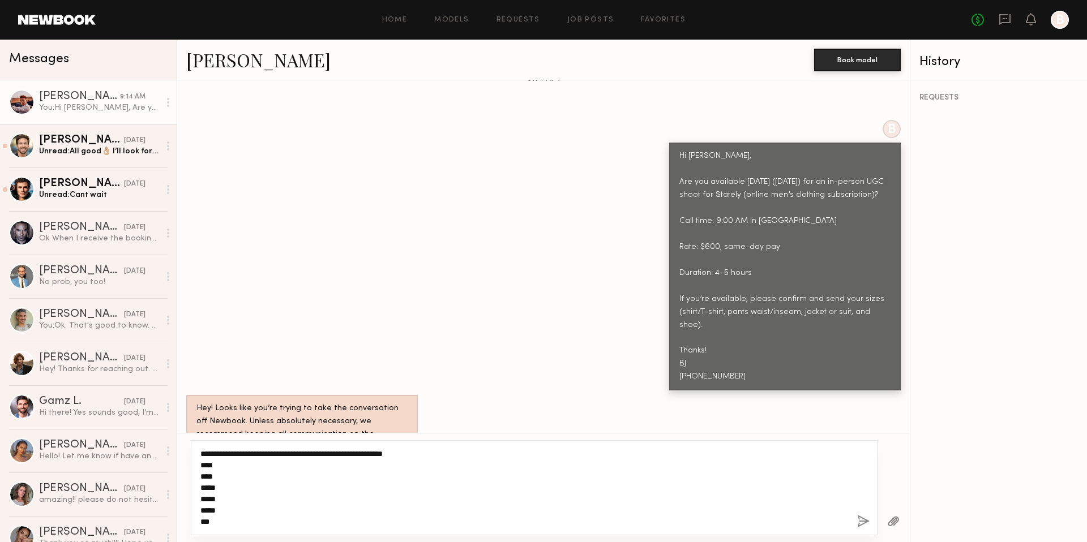
type textarea "**********"
click at [868, 521] on button "button" at bounding box center [863, 522] width 12 height 14
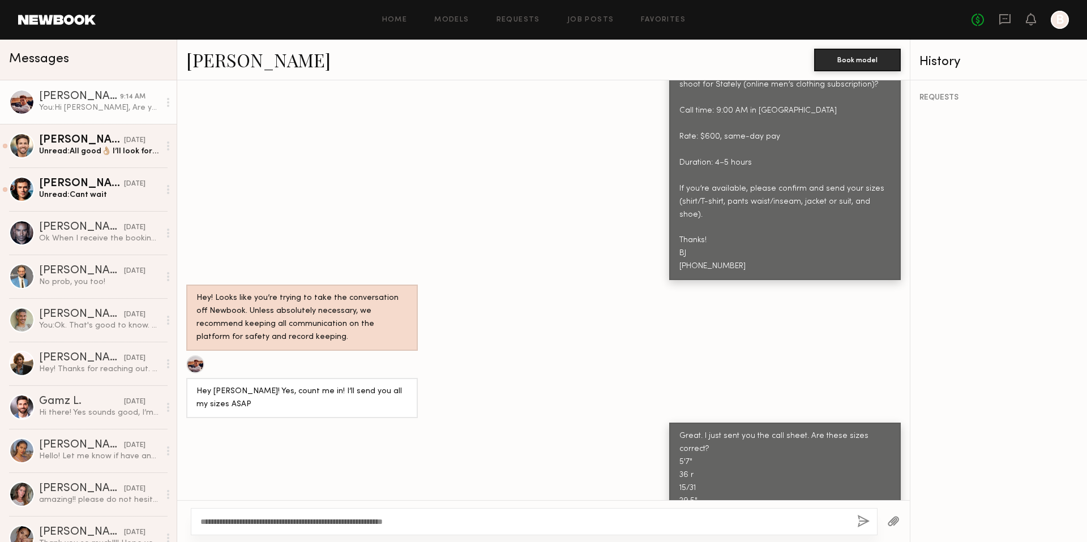
scroll to position [1465, 0]
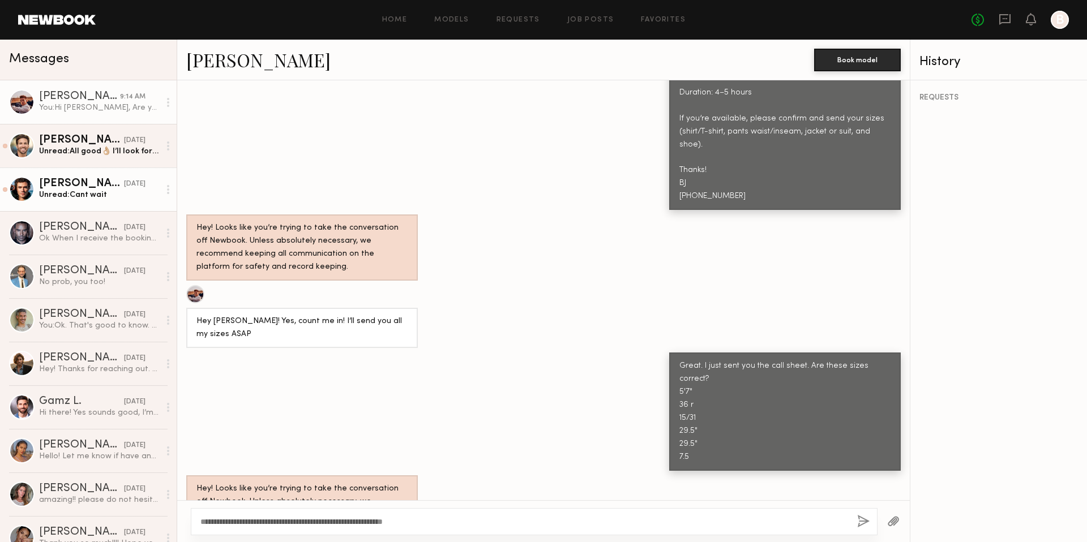
click at [109, 199] on div "Unread: Cant wait" at bounding box center [99, 195] width 121 height 11
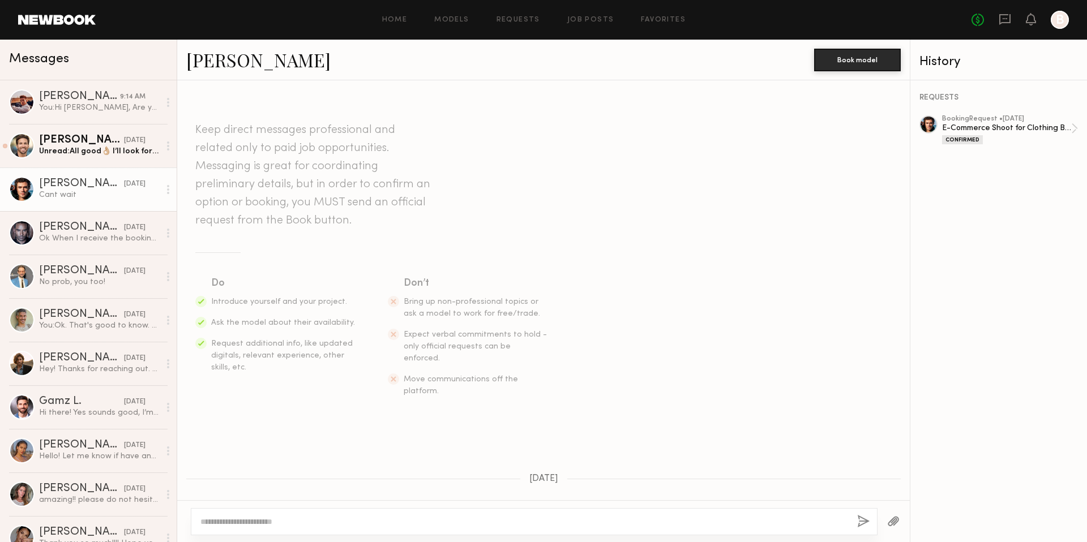
scroll to position [989, 0]
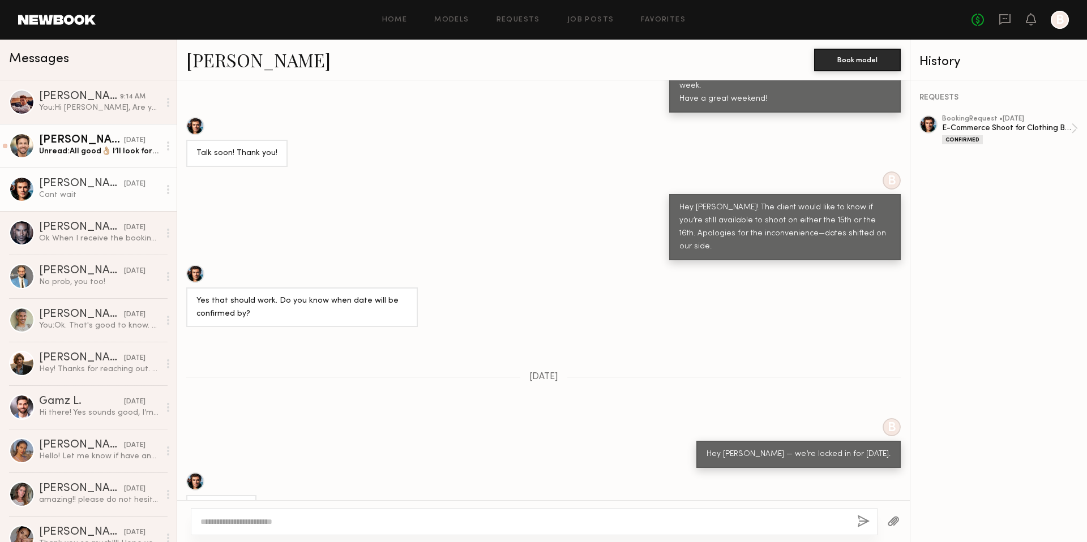
click at [111, 152] on div "Unread: All good👌🏼 I’ll look forward to more details over email!" at bounding box center [99, 151] width 121 height 11
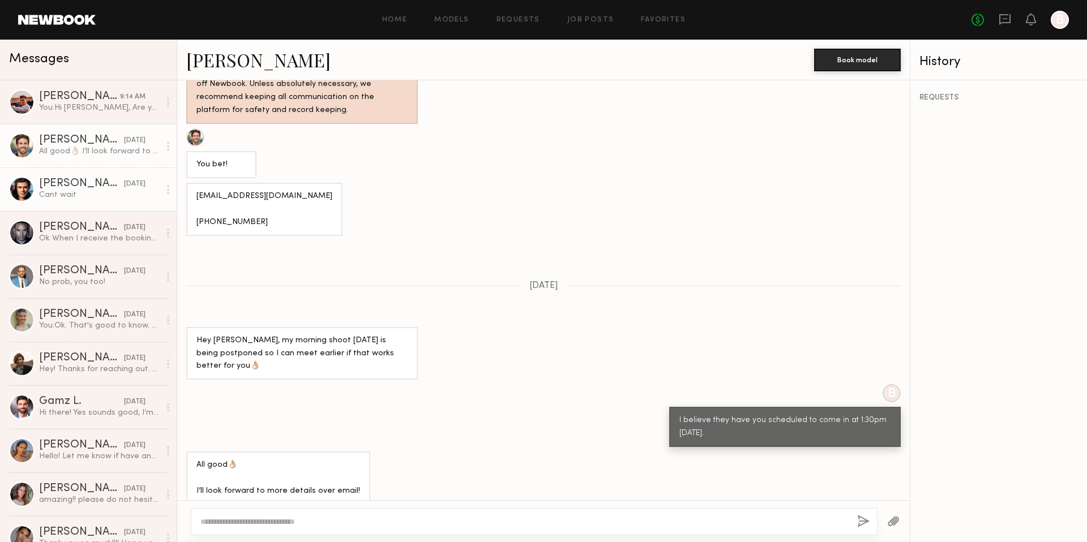
scroll to position [1041, 0]
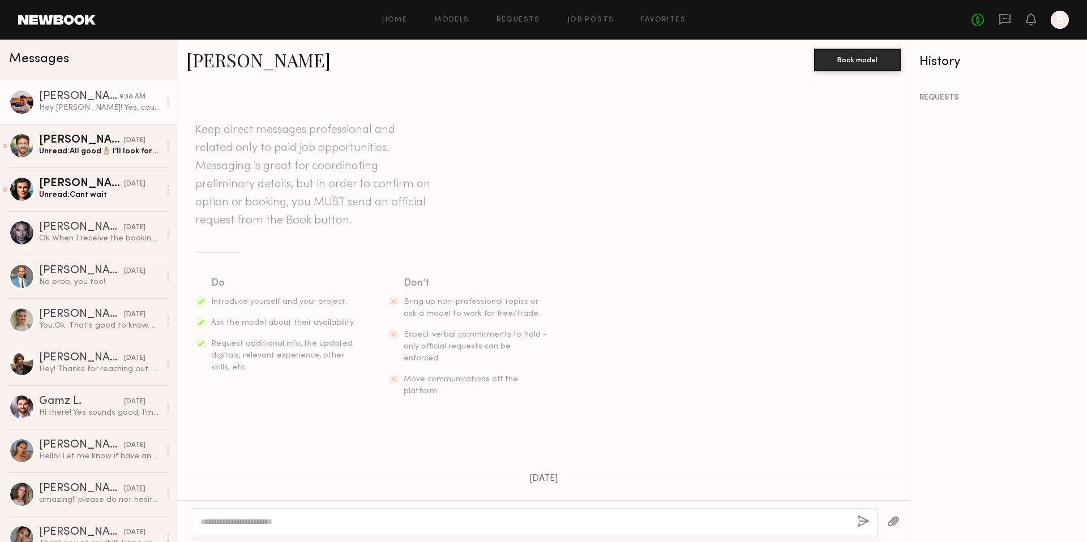
scroll to position [1192, 0]
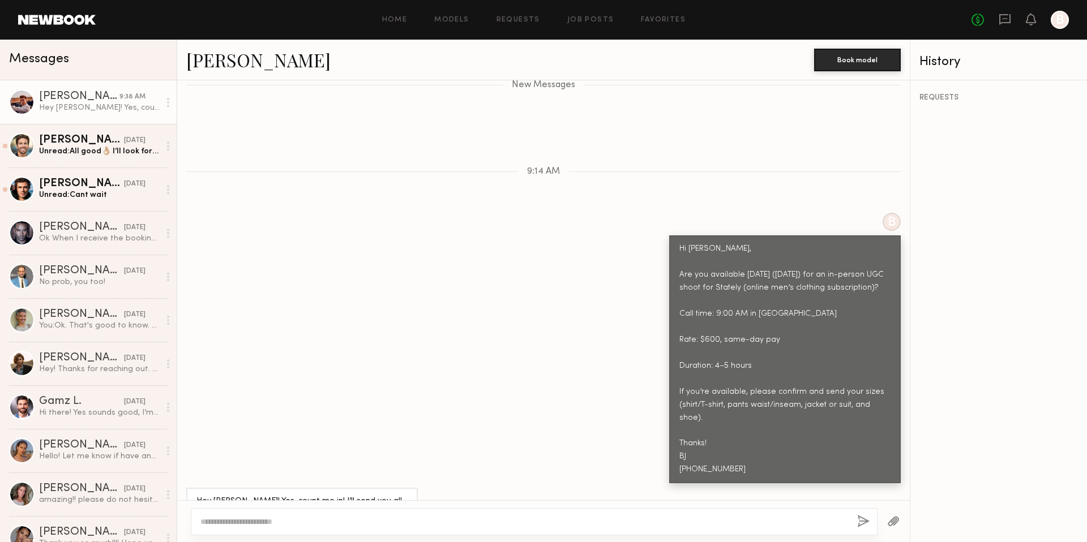
click at [242, 61] on link "[PERSON_NAME]" at bounding box center [258, 60] width 144 height 24
